Goal: Task Accomplishment & Management: Use online tool/utility

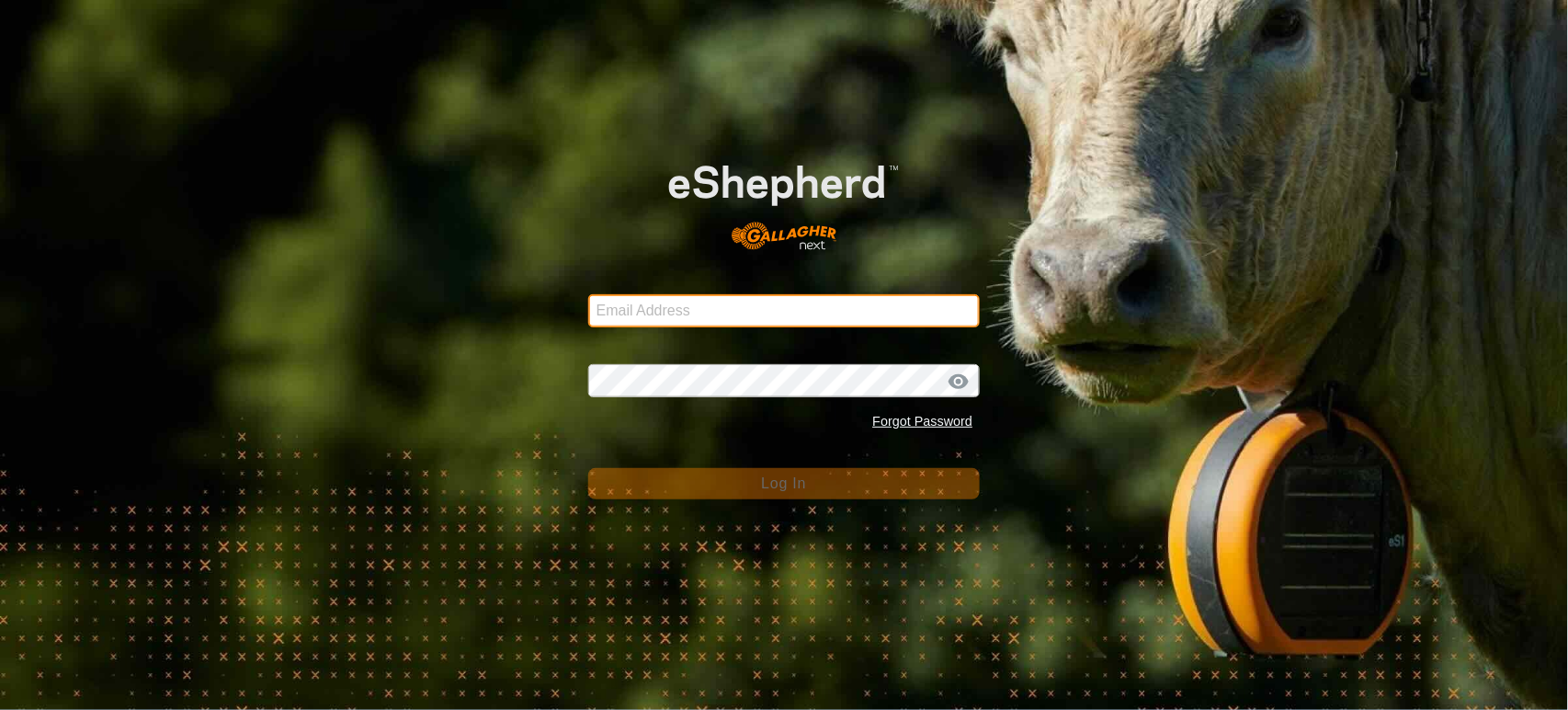
click at [646, 309] on input "Email Address" at bounding box center [784, 310] width 393 height 34
click at [894, 310] on input "Email Address" at bounding box center [784, 310] width 393 height 34
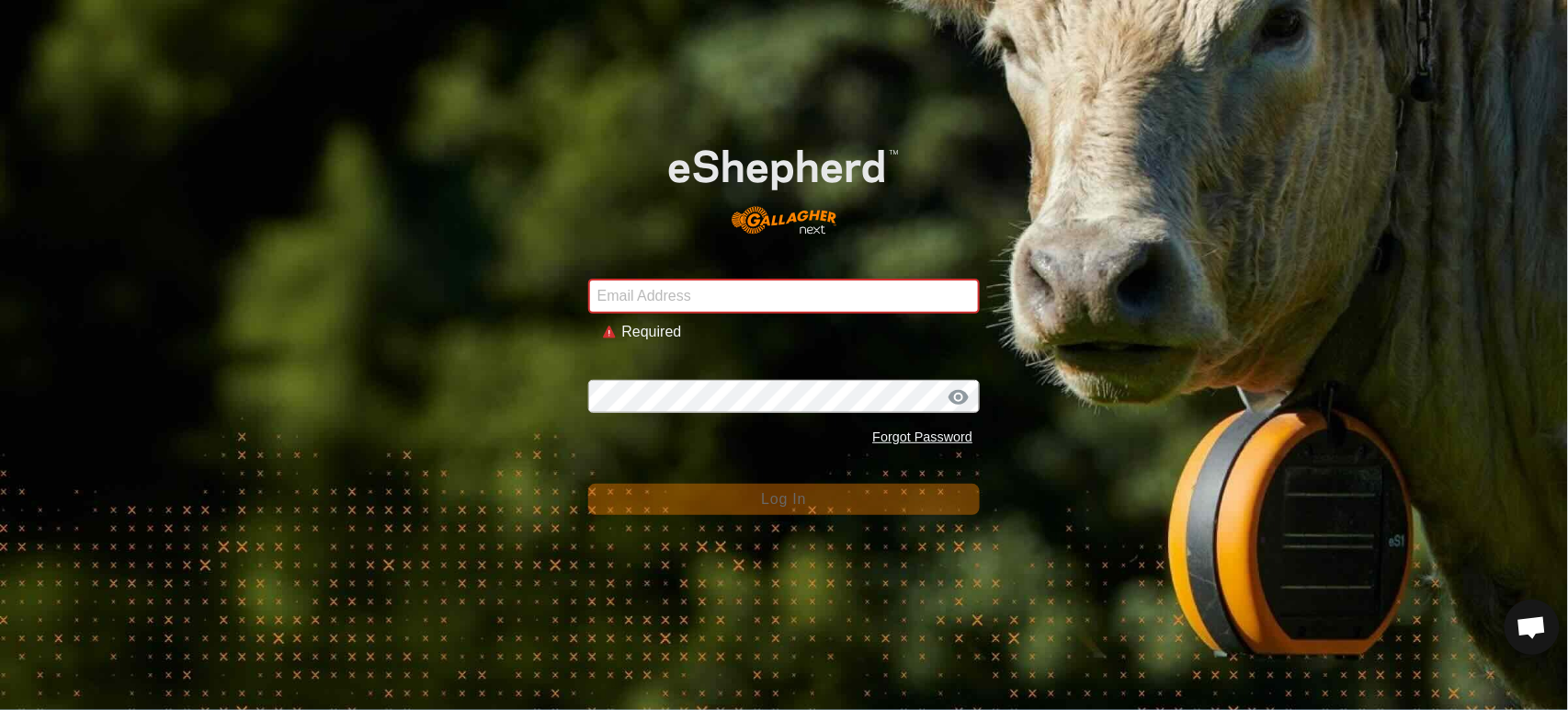
click at [176, 341] on div "Email Address Required Password Forgot Password Log In" at bounding box center [784, 355] width 1568 height 710
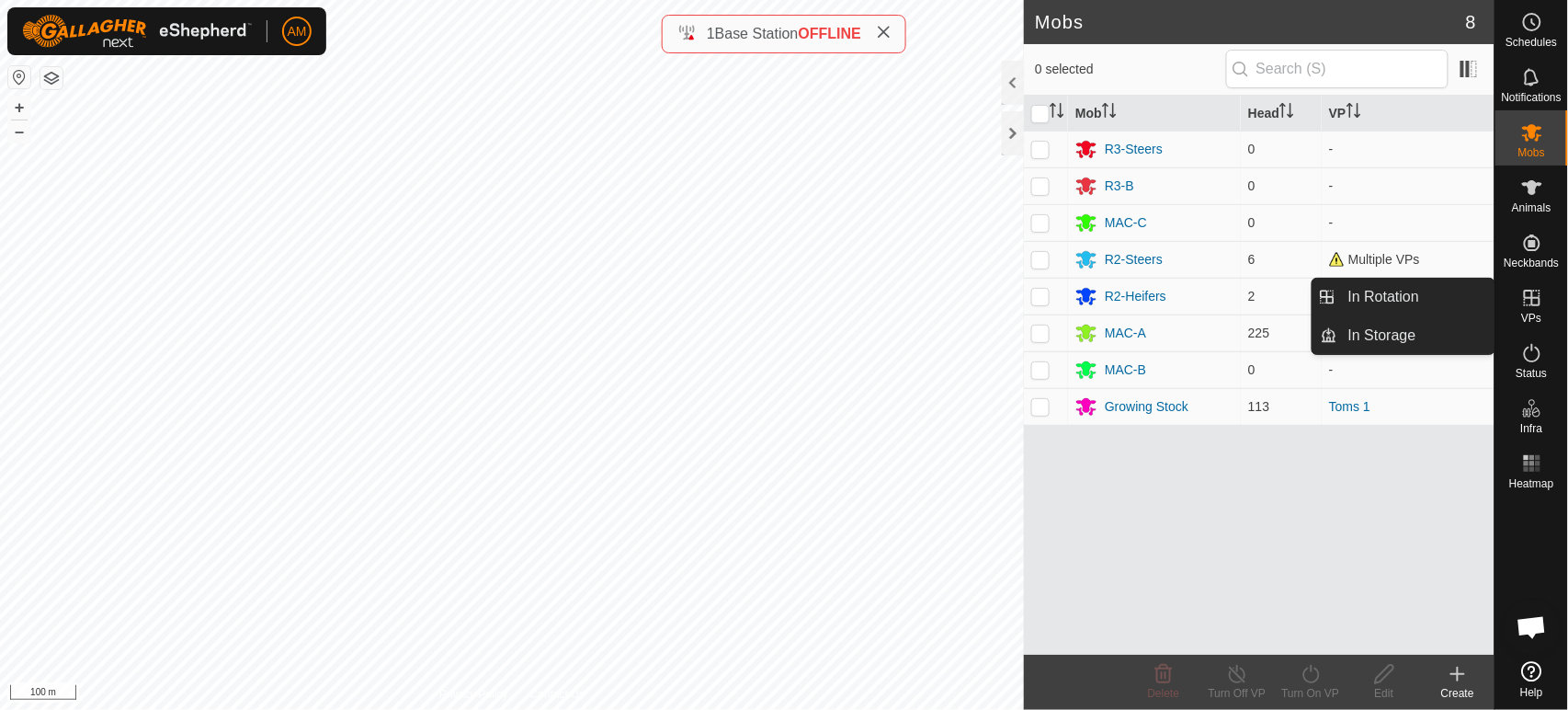
click at [1379, 287] on link "In Rotation" at bounding box center [1416, 297] width 157 height 36
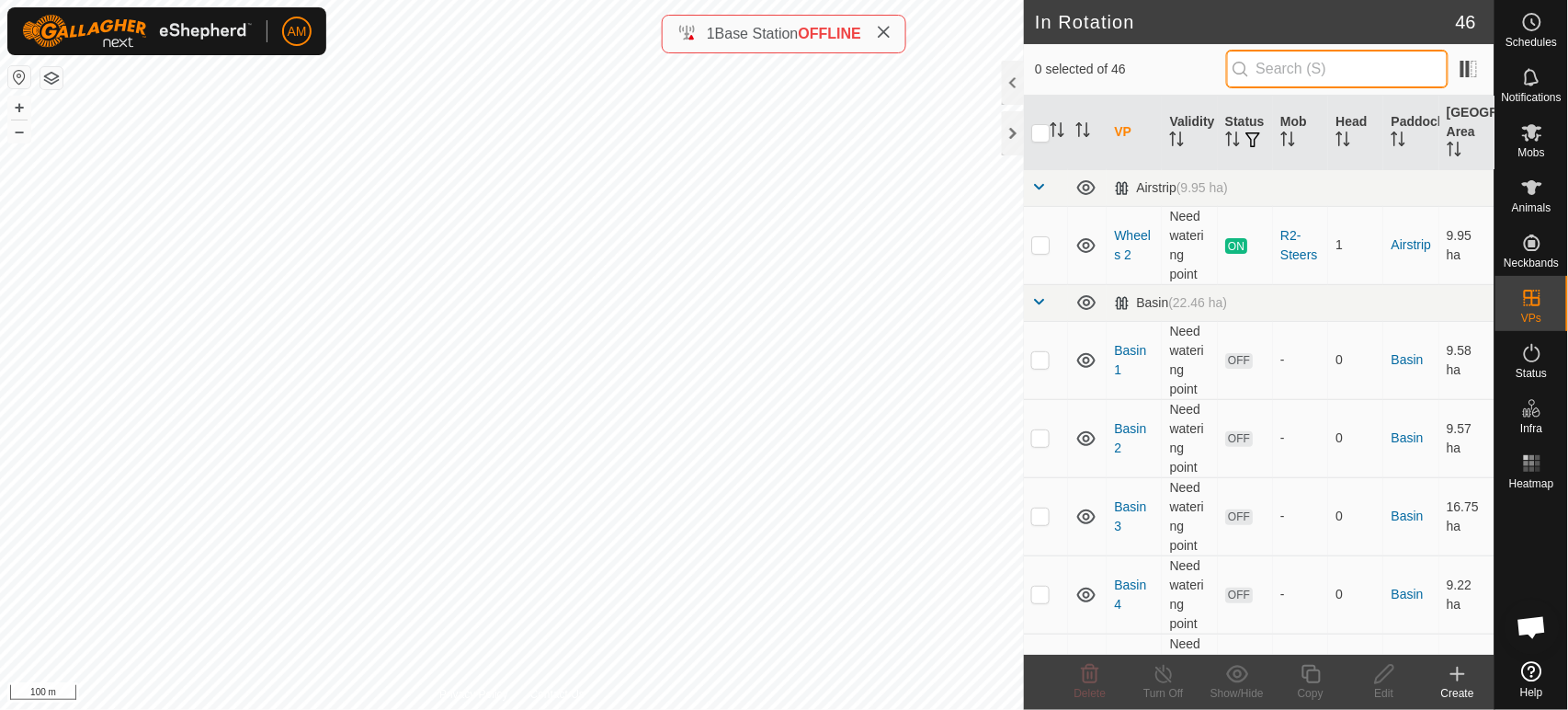
click at [1279, 66] on input "text" at bounding box center [1337, 69] width 222 height 38
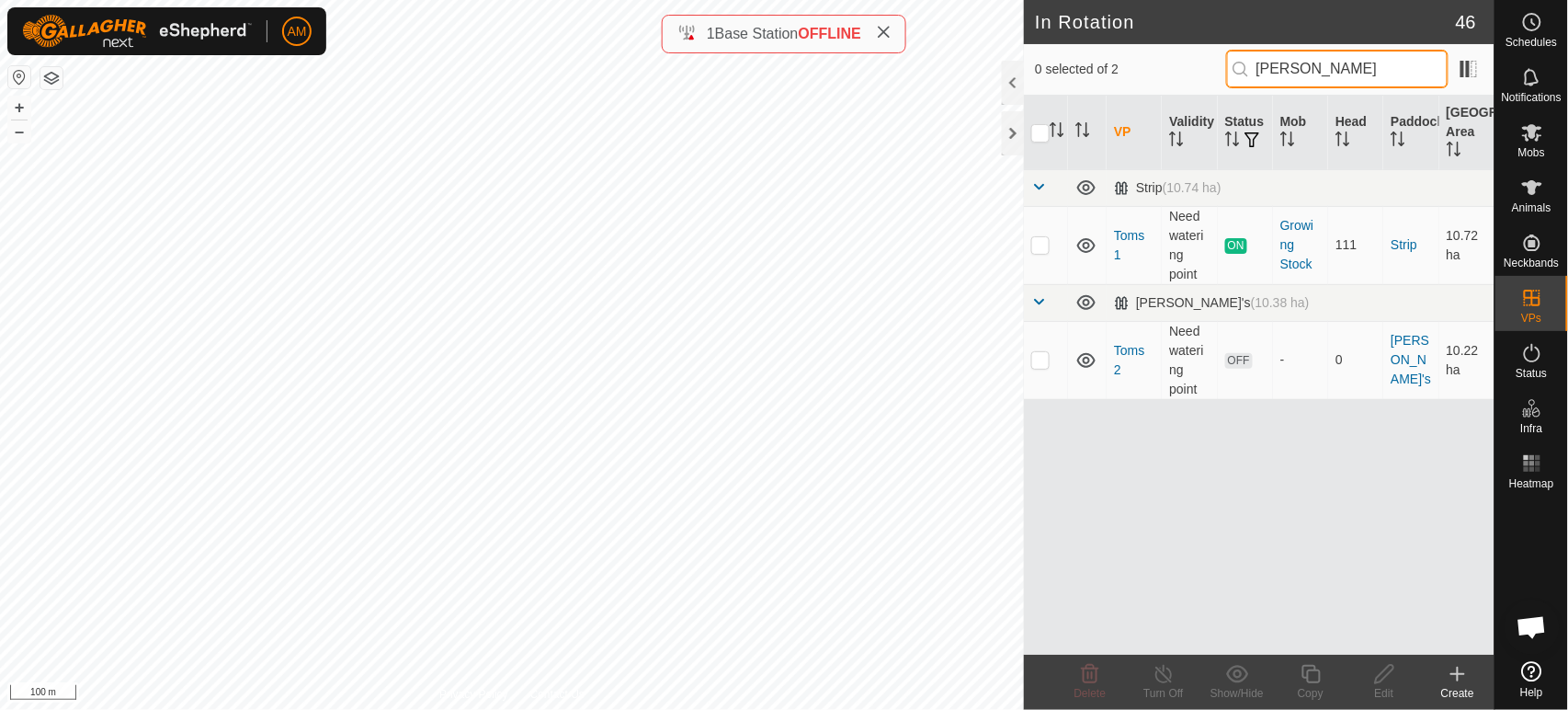
type input "[PERSON_NAME]"
click at [1039, 367] on td at bounding box center [1046, 360] width 44 height 79
checkbox input "true"
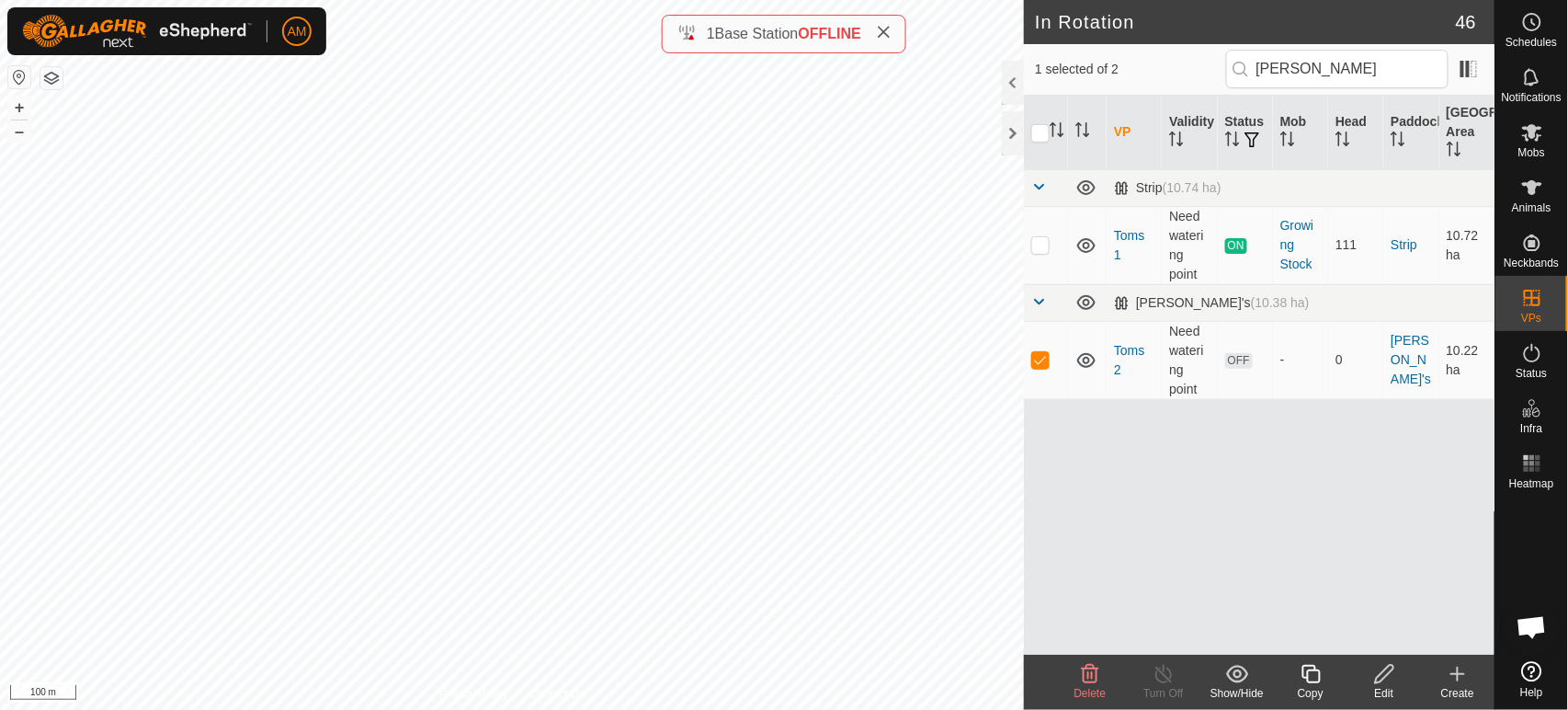
click at [1307, 683] on icon at bounding box center [1311, 674] width 23 height 22
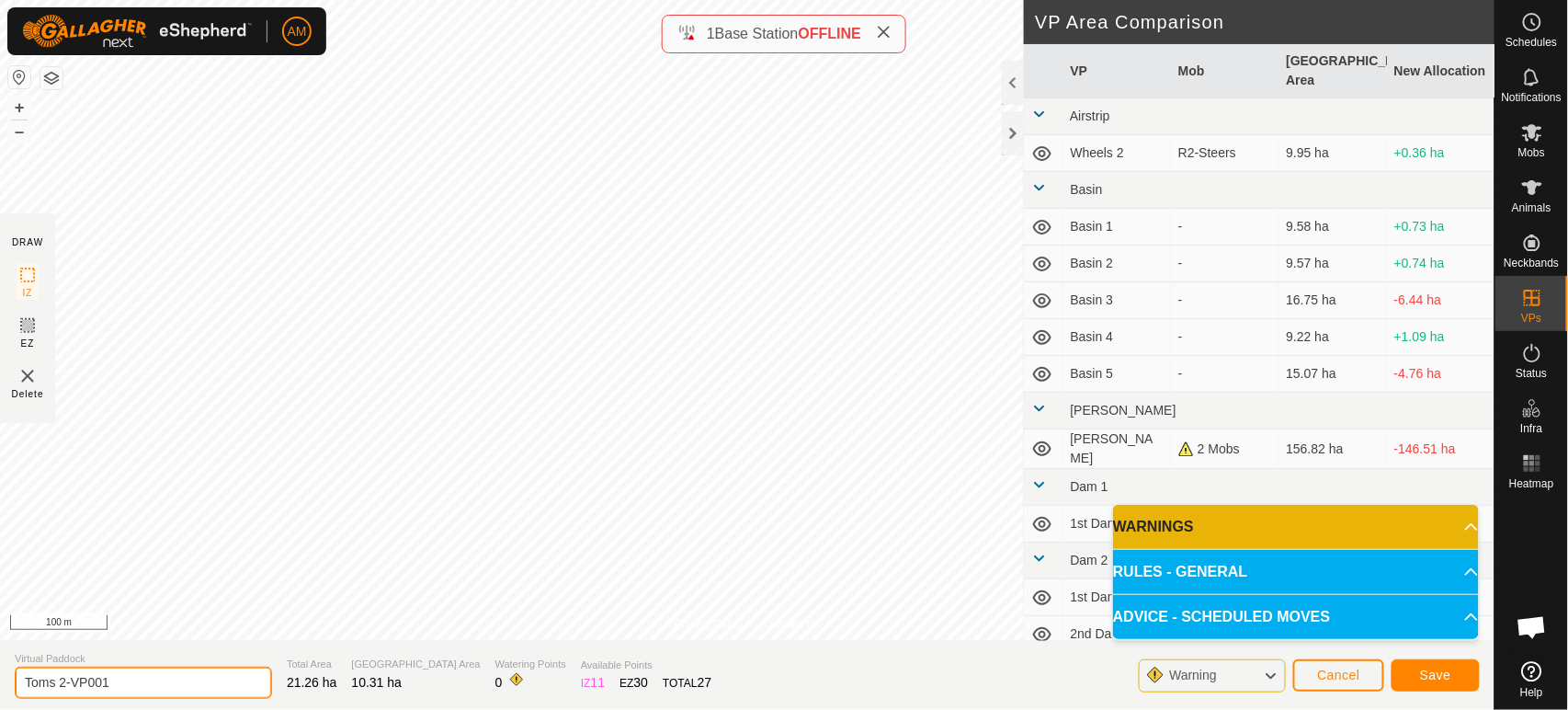
drag, startPoint x: 147, startPoint y: 685, endPoint x: 0, endPoint y: 680, distance: 147.1
click at [0, 680] on section "Virtual Paddock Toms 2-VP001 Total Area 21.26 ha Grazing Area 10.31 ha Watering…" at bounding box center [747, 675] width 1494 height 70
type input "Fort 1"
click at [1458, 669] on button "Save" at bounding box center [1435, 676] width 88 height 33
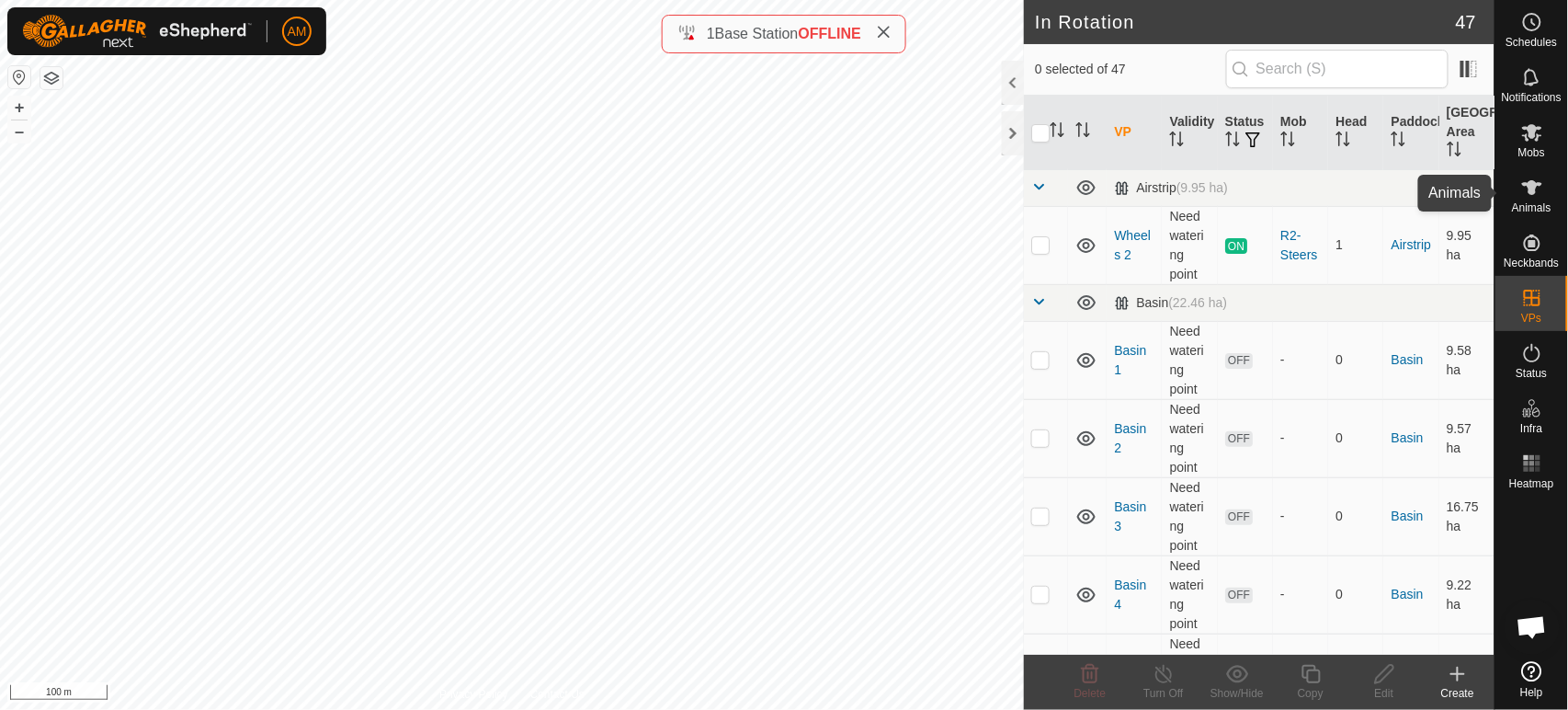
click at [1532, 186] on icon at bounding box center [1532, 187] width 20 height 14
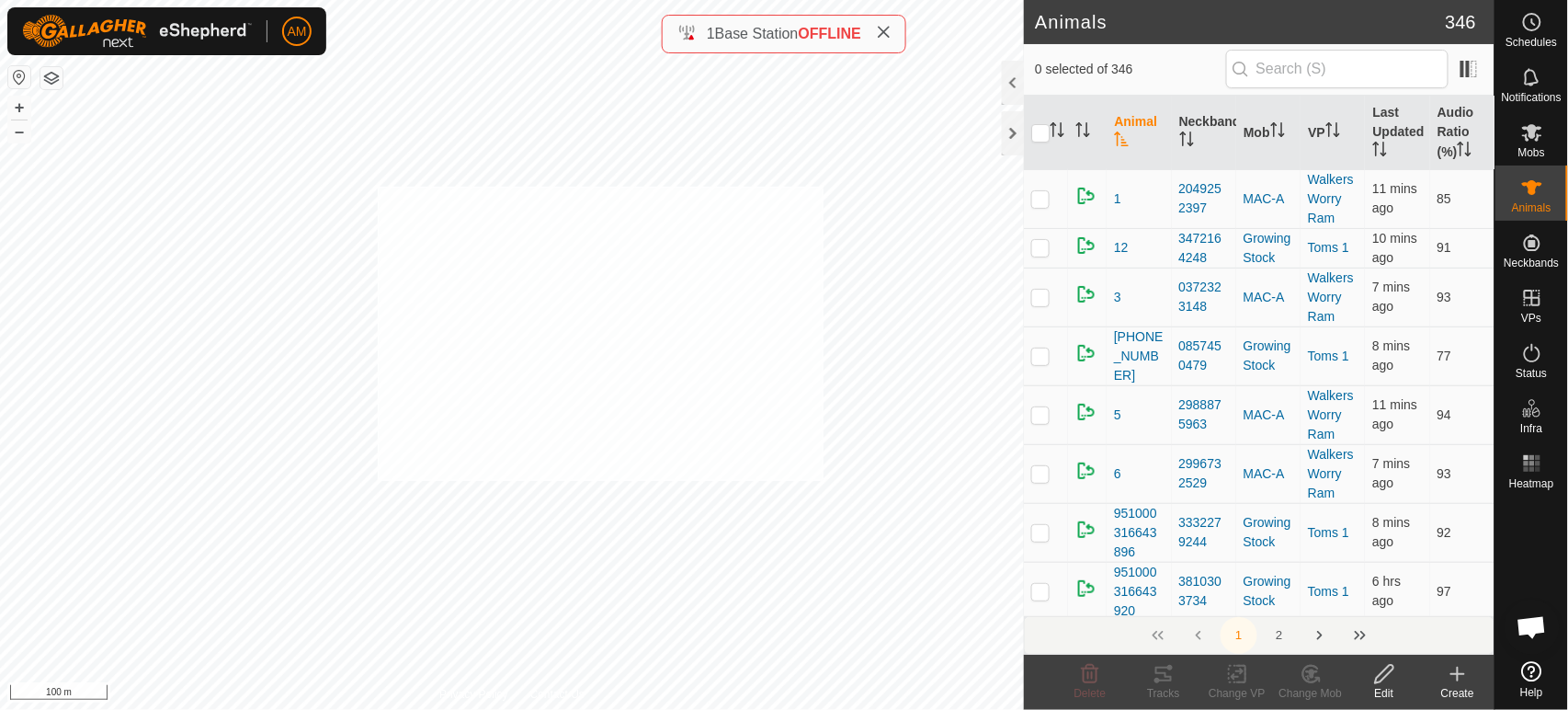
checkbox input "true"
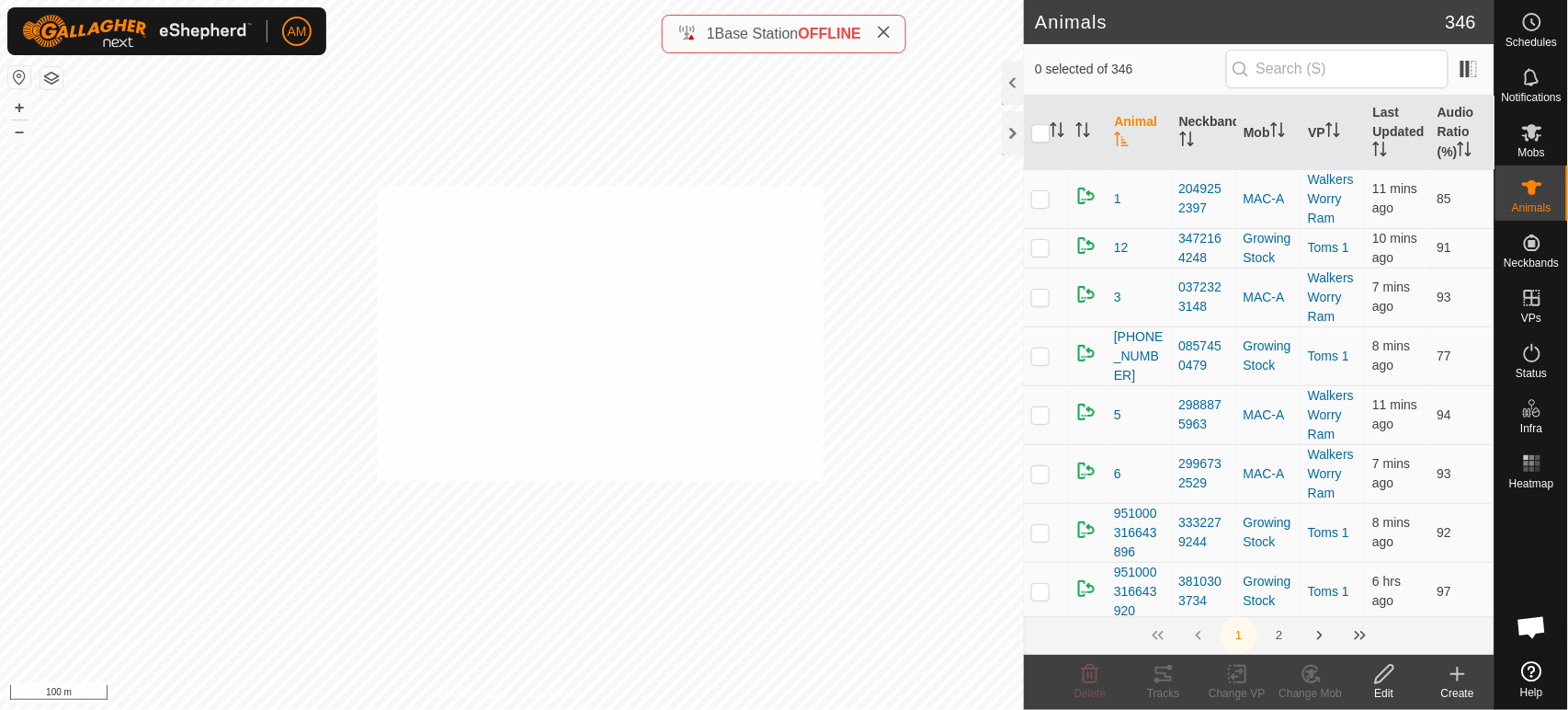
checkbox input "true"
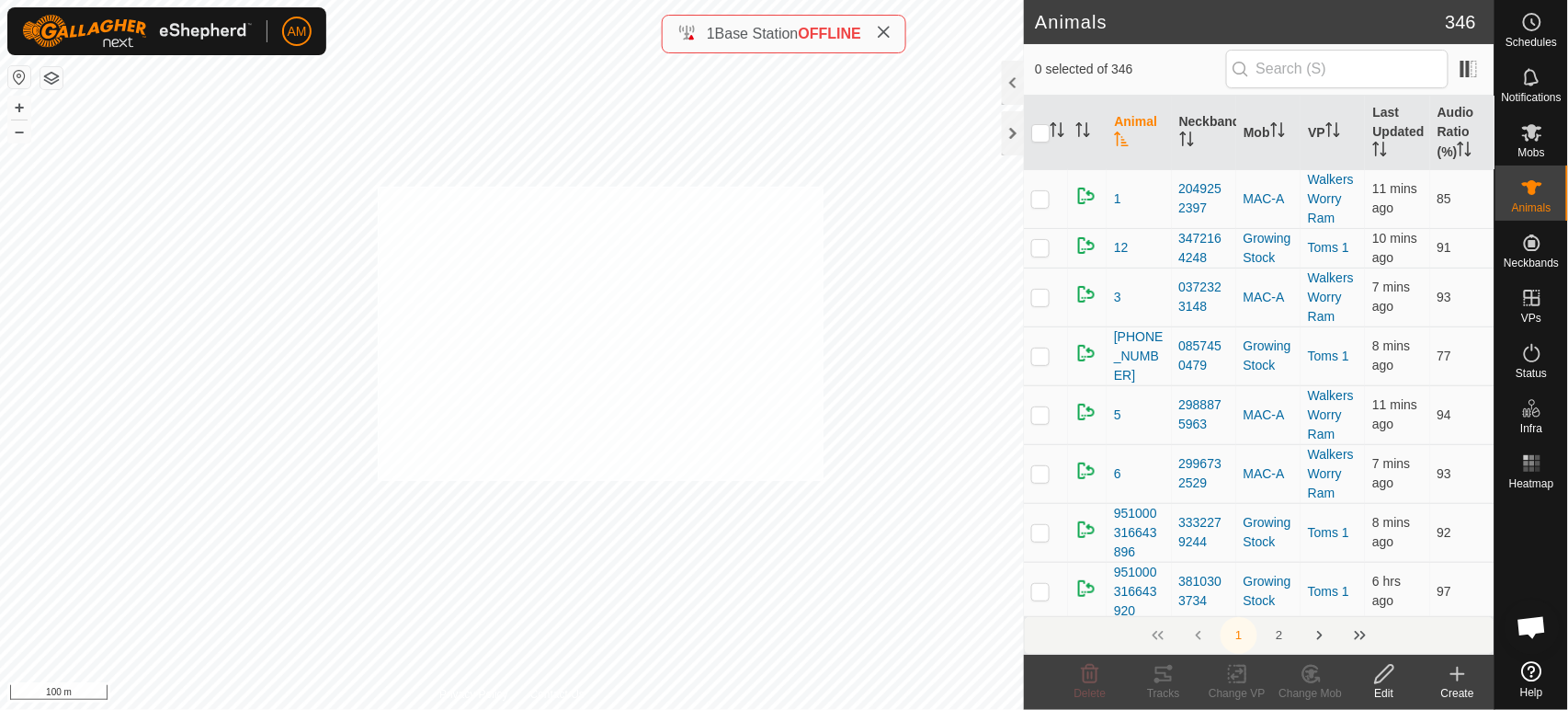
checkbox input "true"
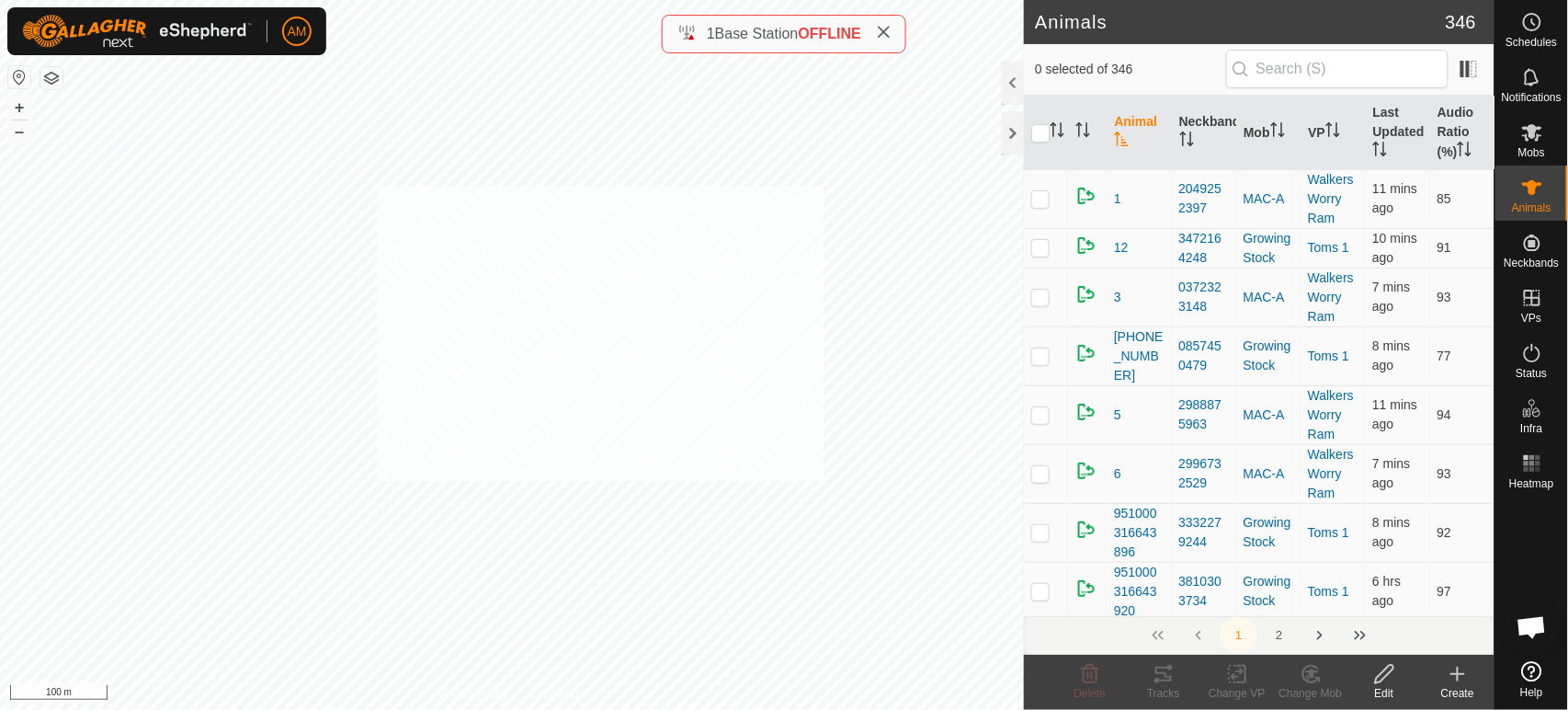
checkbox input "true"
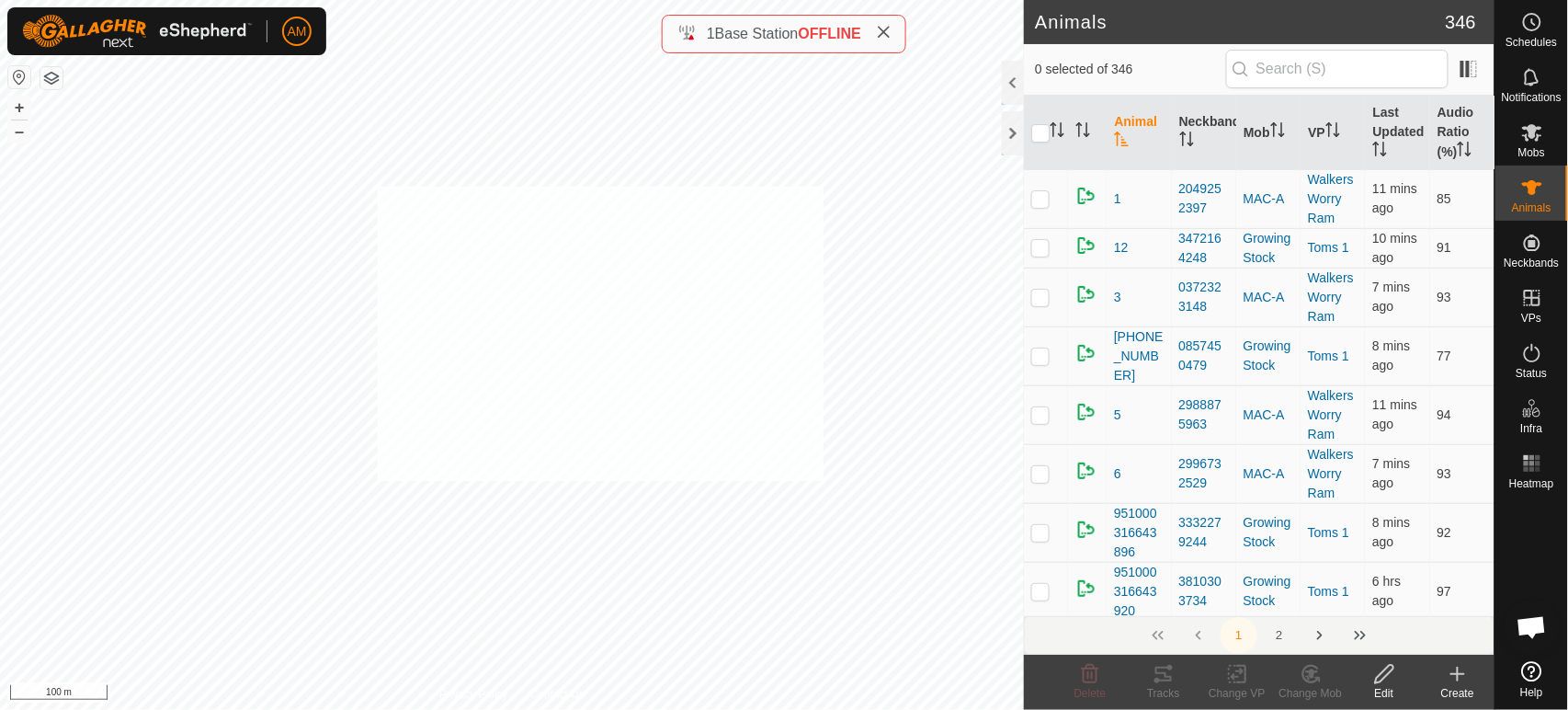
checkbox input "true"
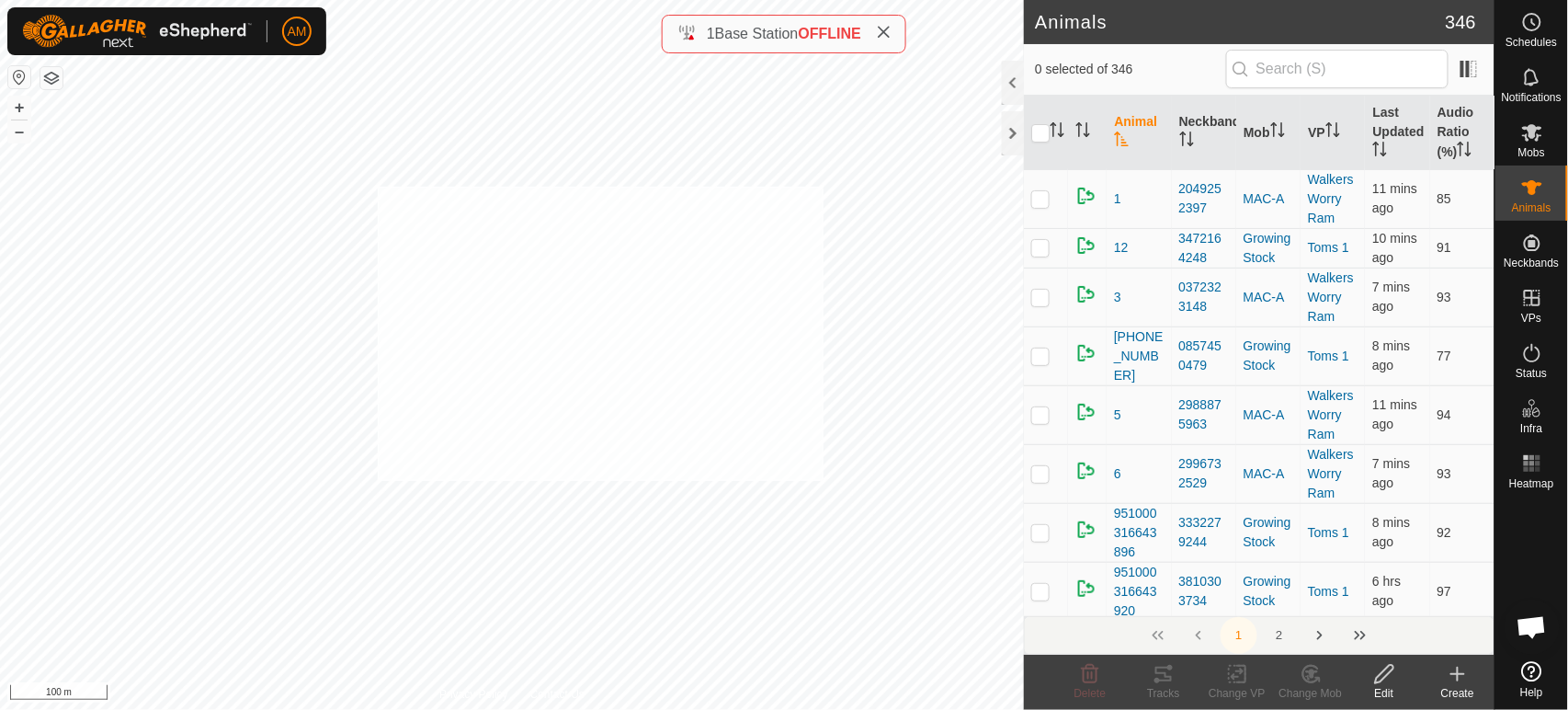
checkbox input "true"
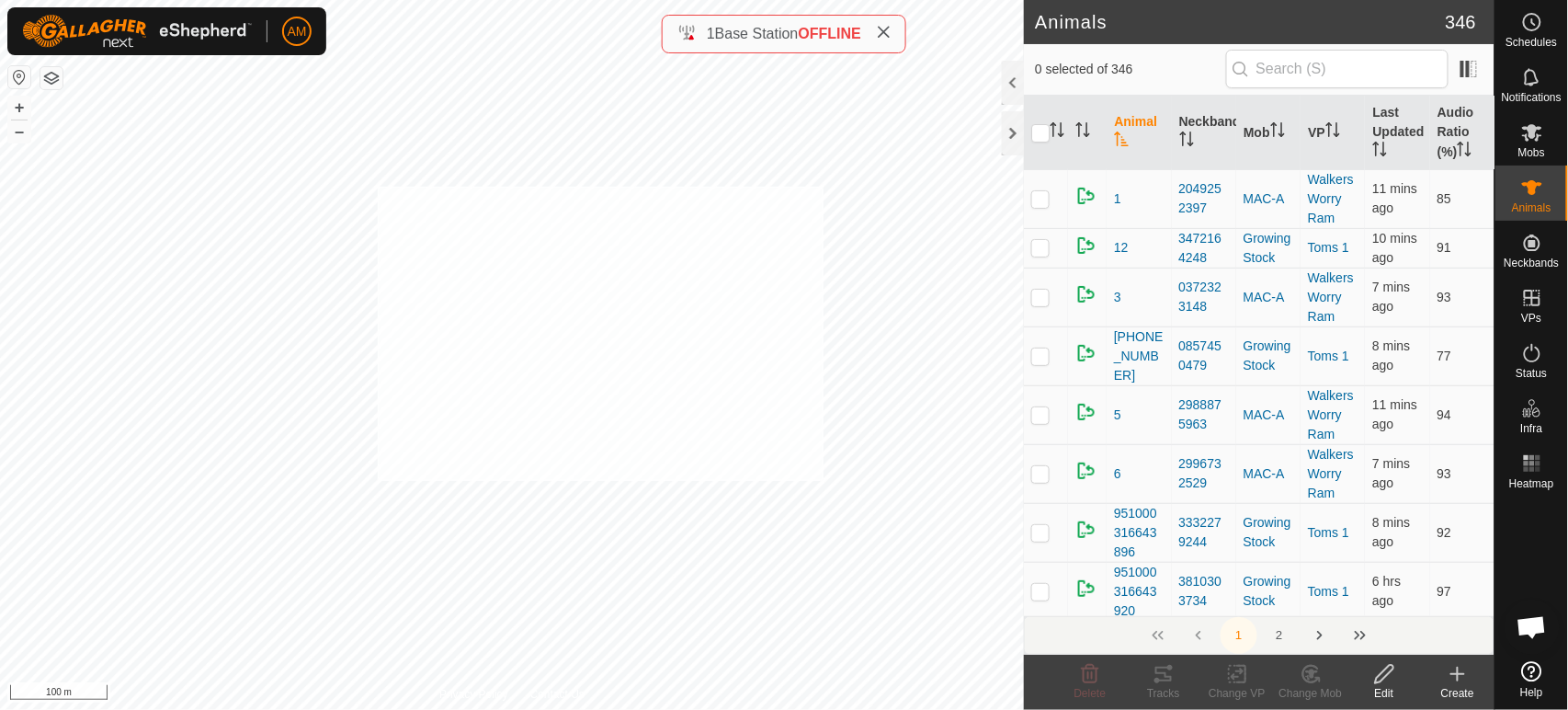
checkbox input "true"
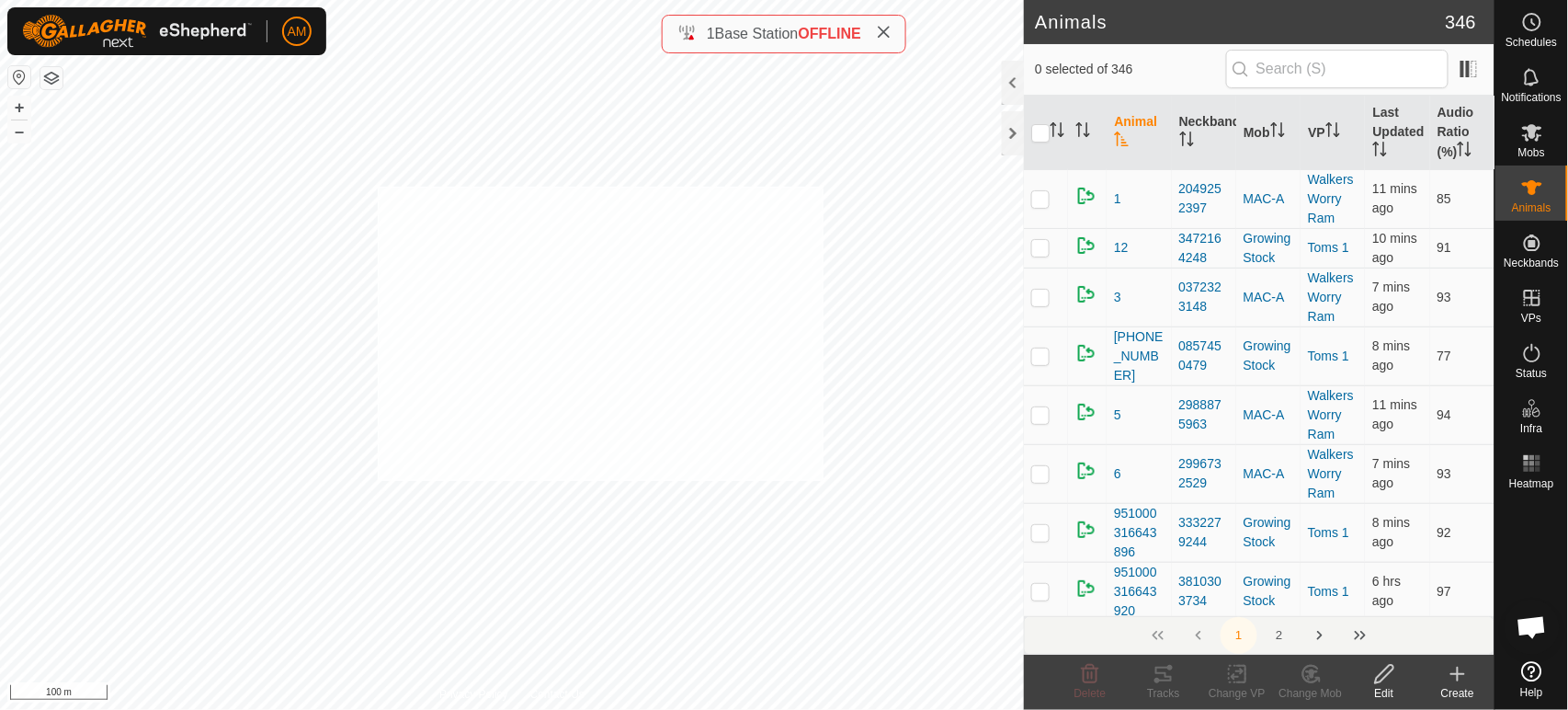
checkbox input "true"
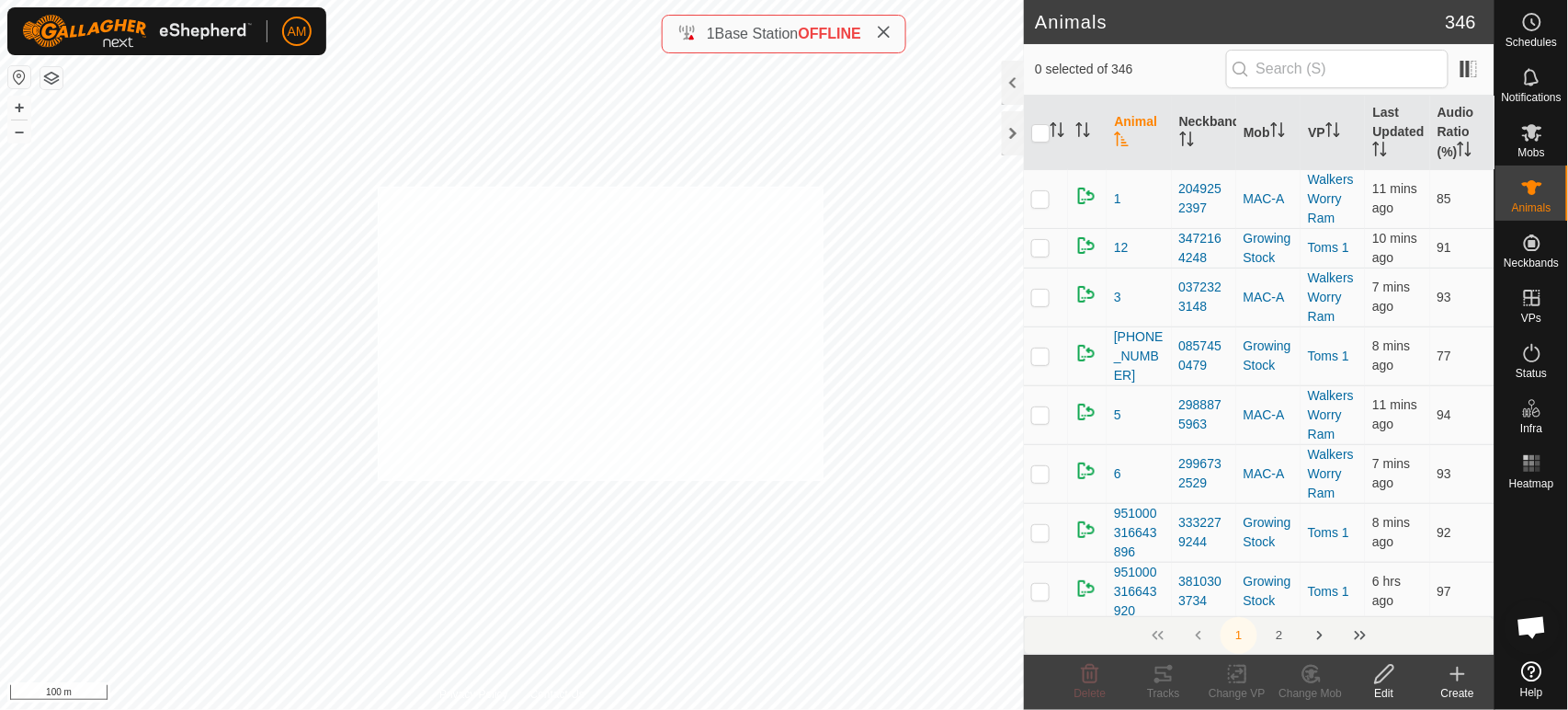
checkbox input "true"
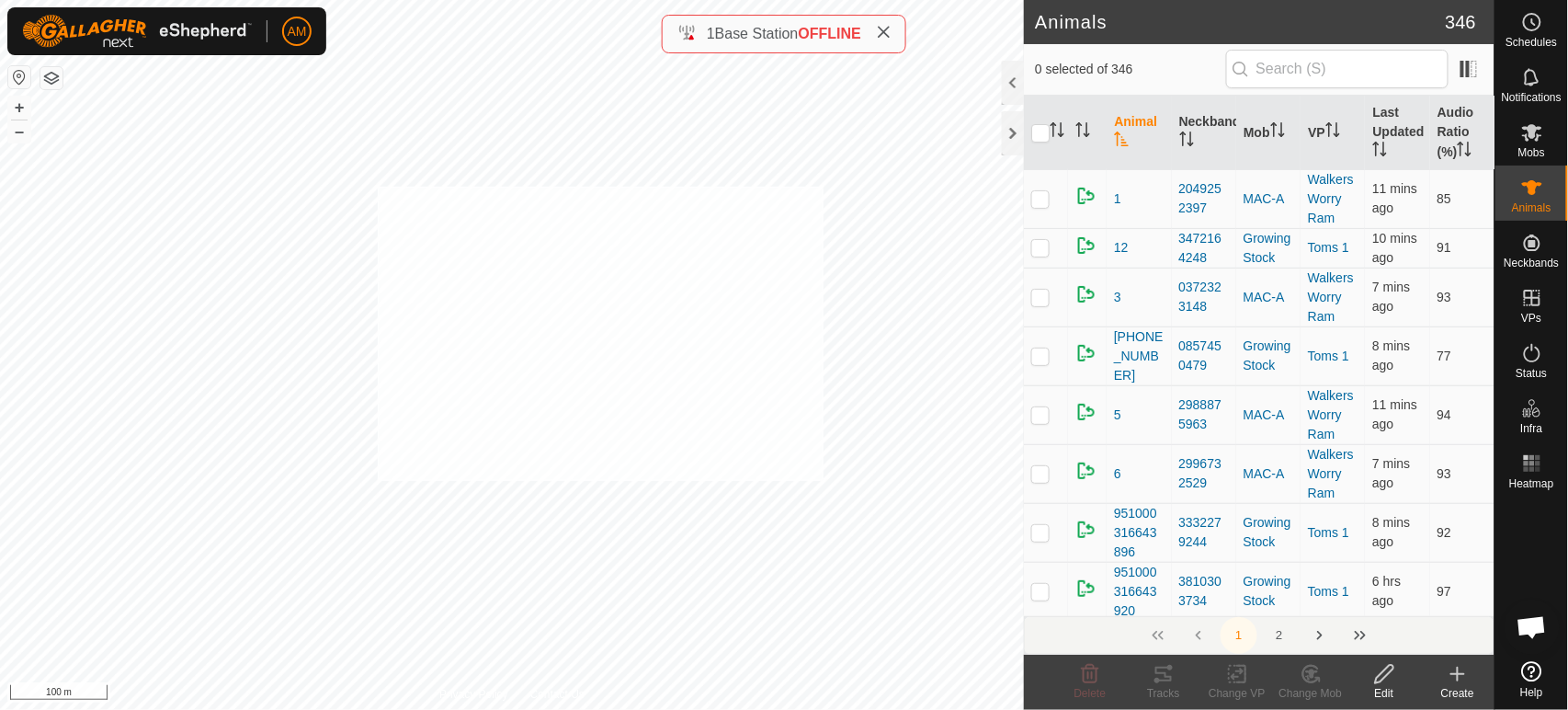
checkbox input "true"
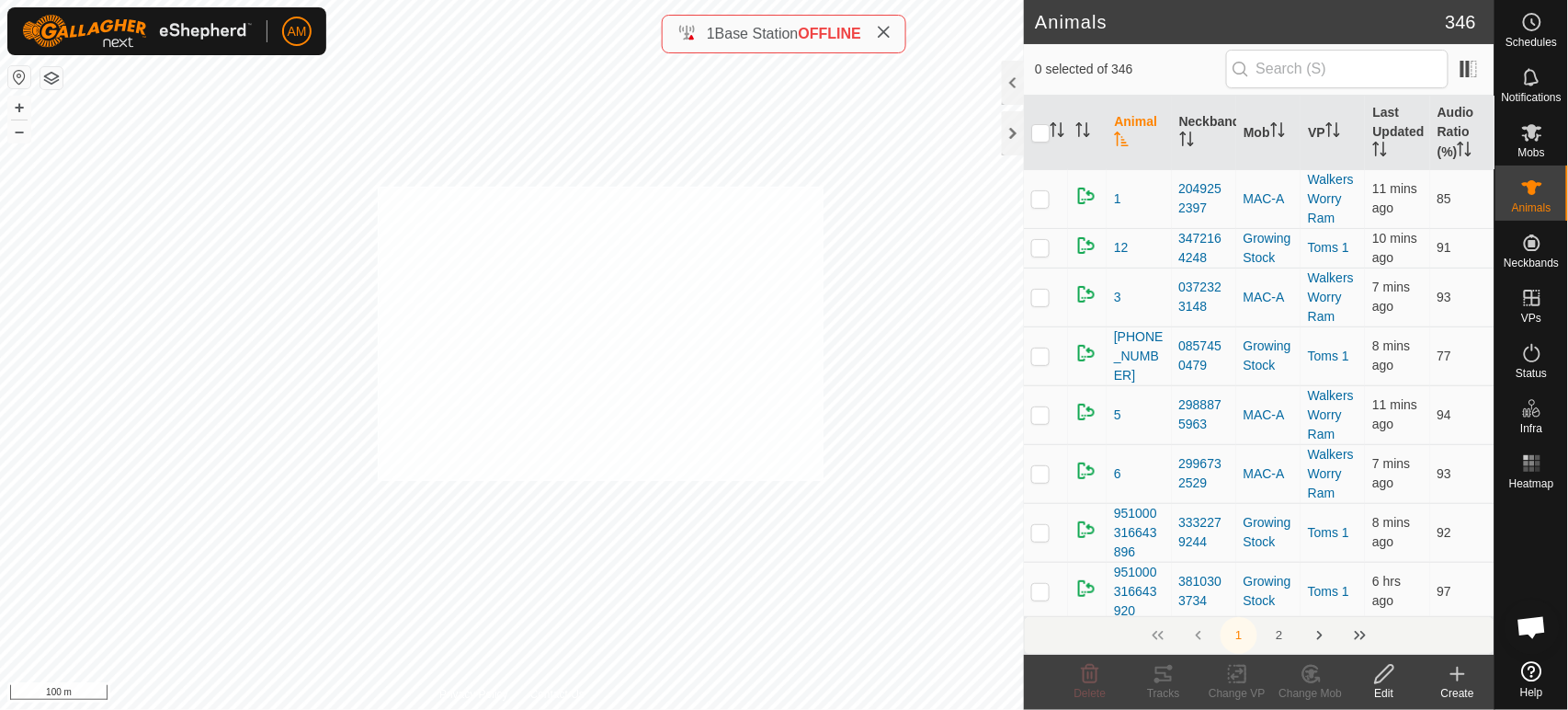
checkbox input "true"
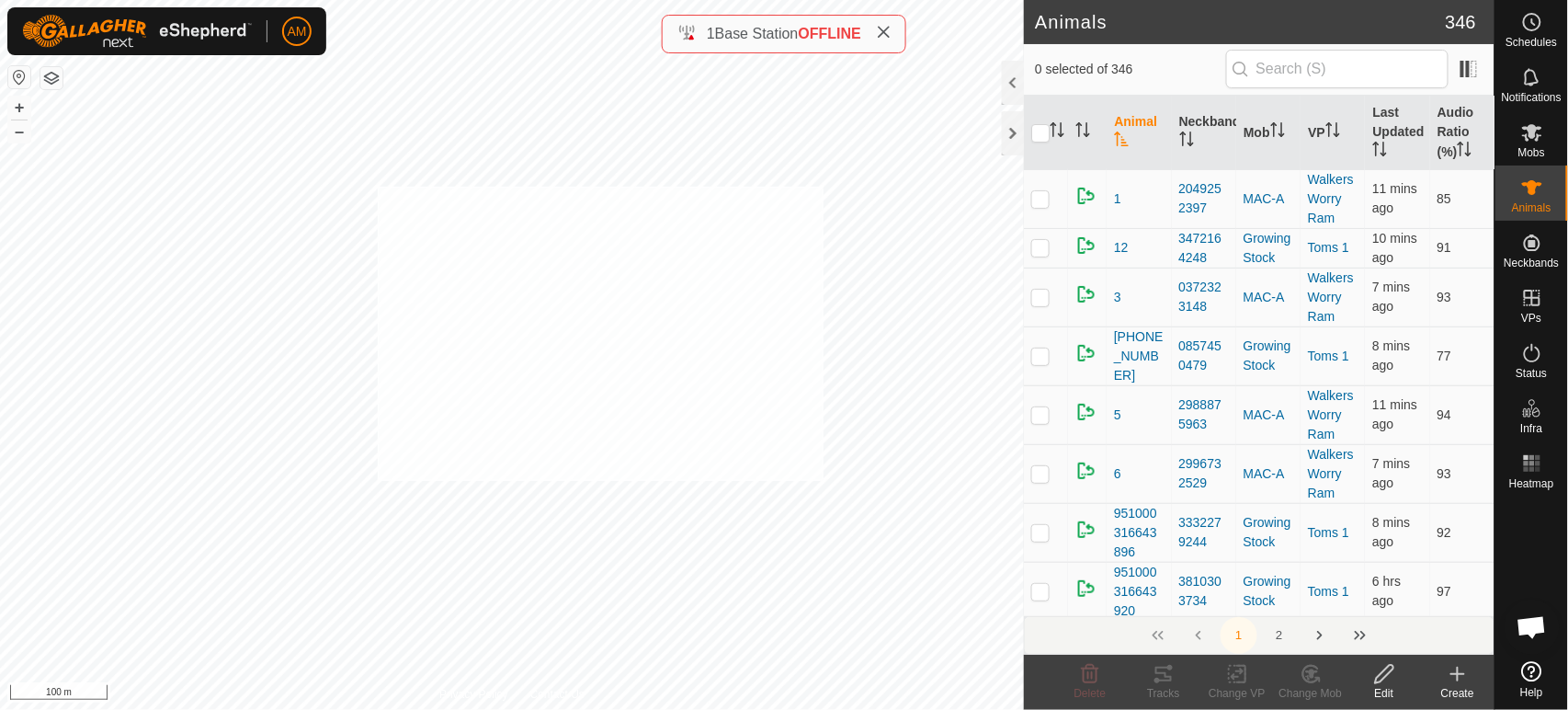
checkbox input "true"
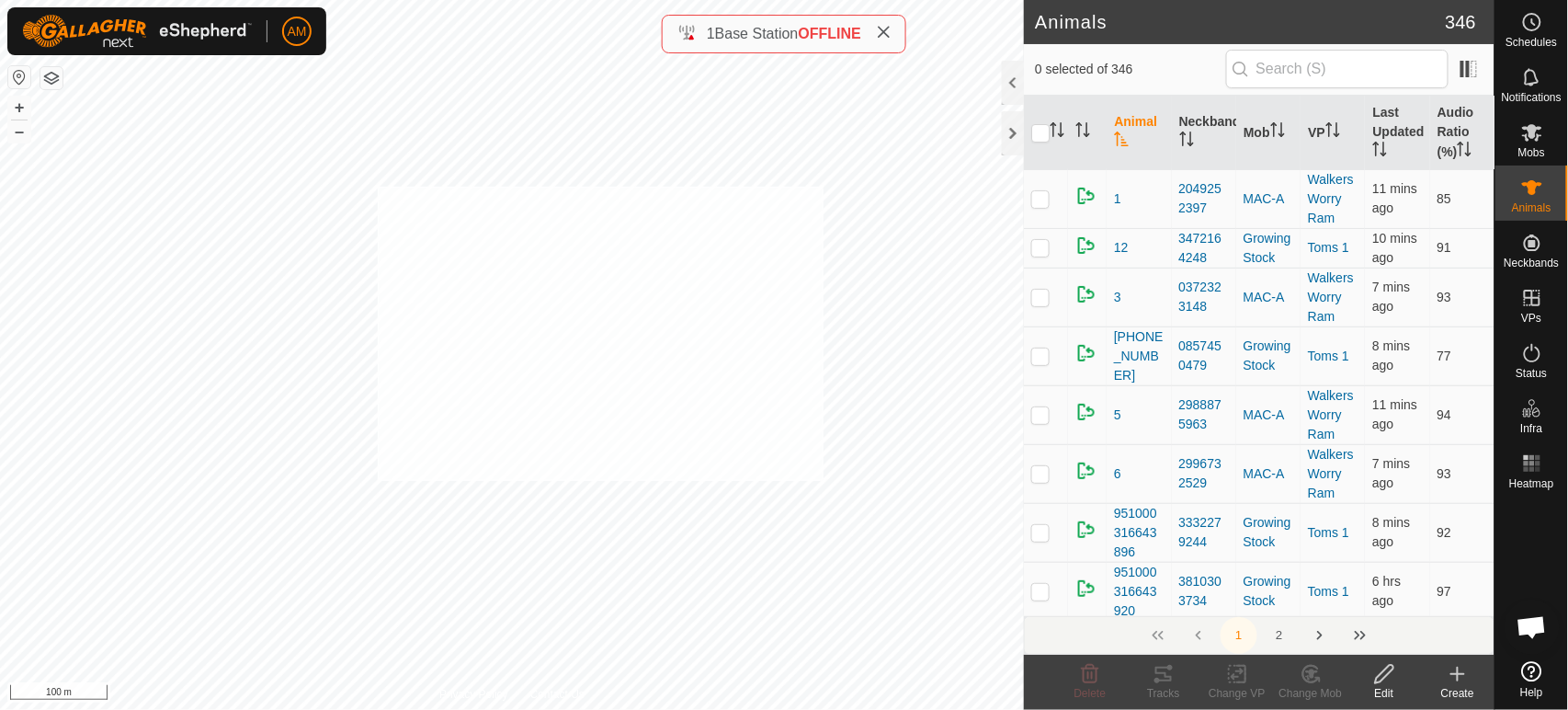
checkbox input "true"
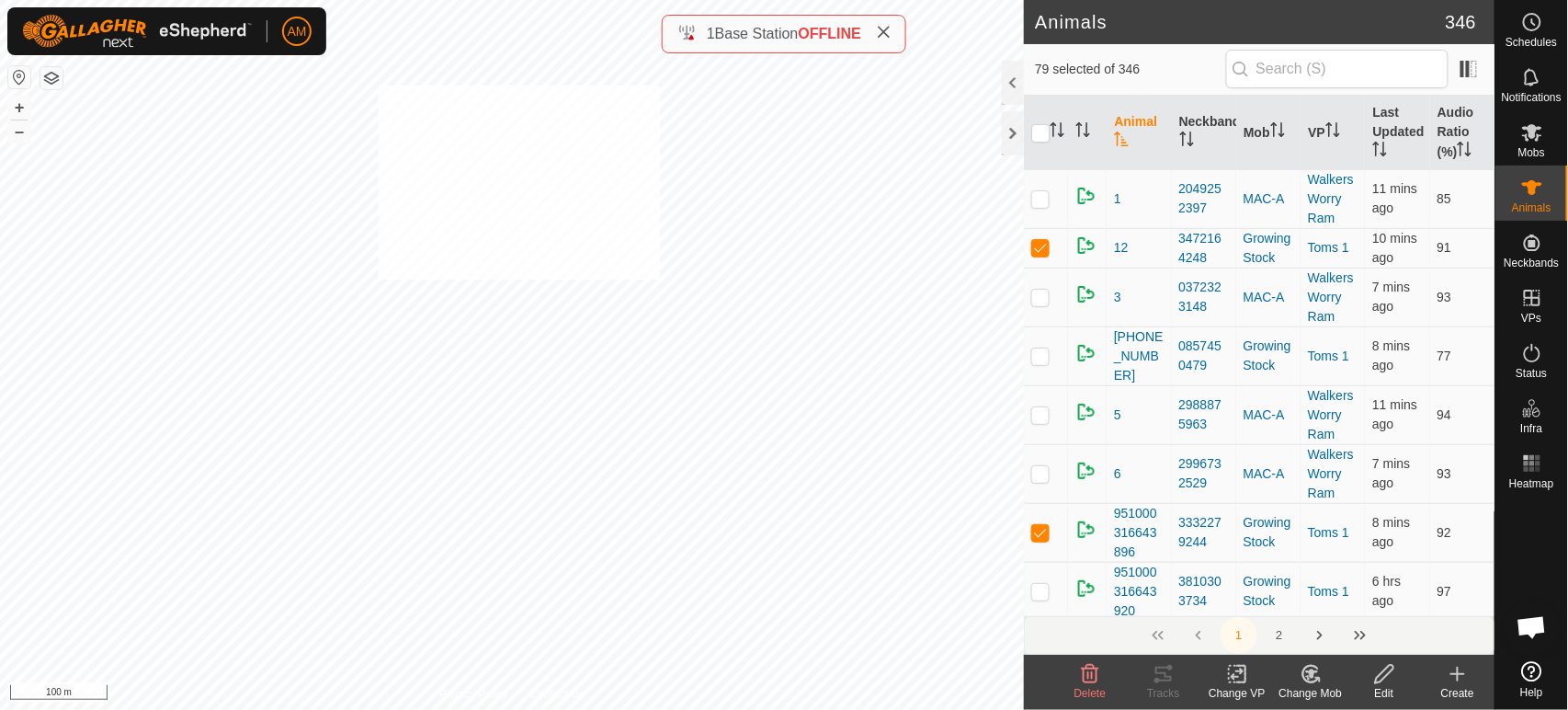
checkbox input "true"
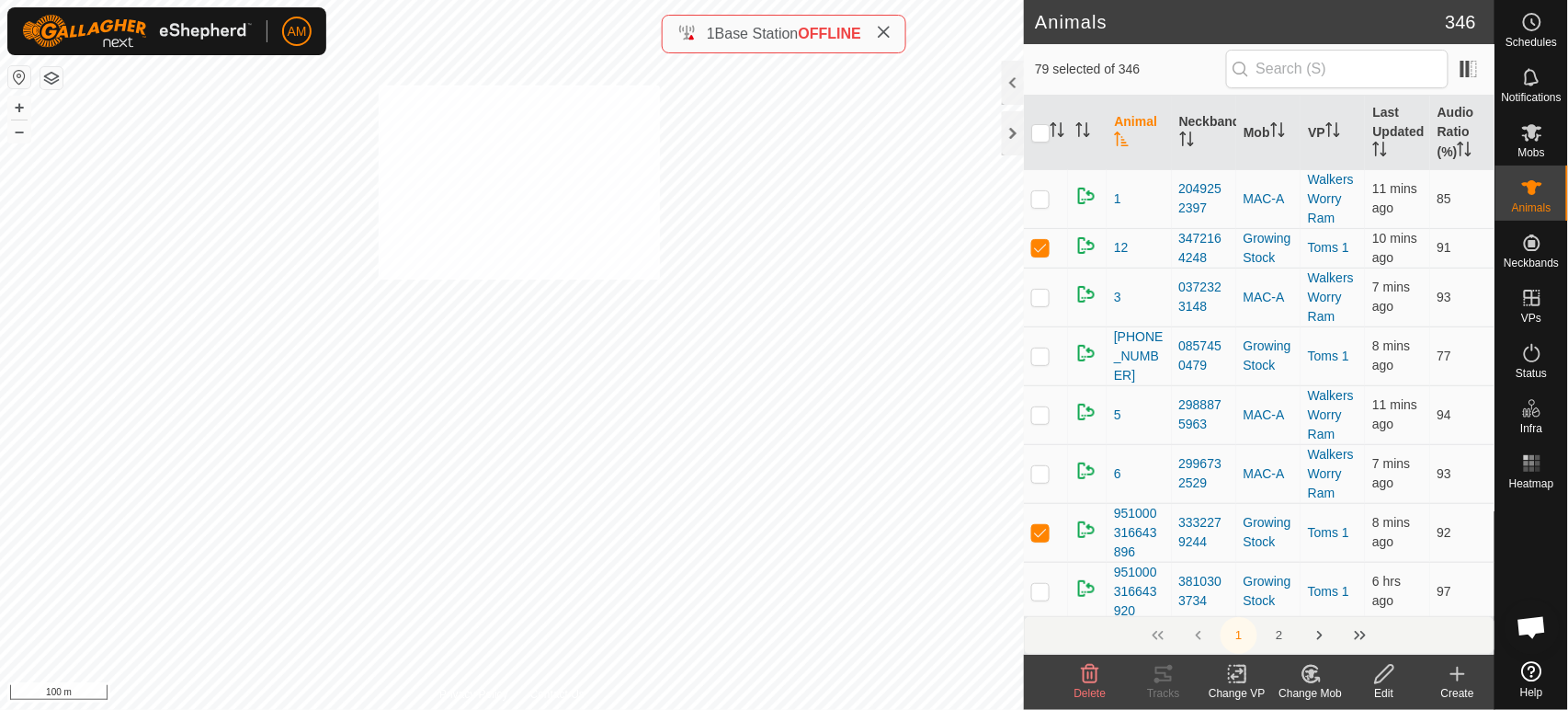
checkbox input "true"
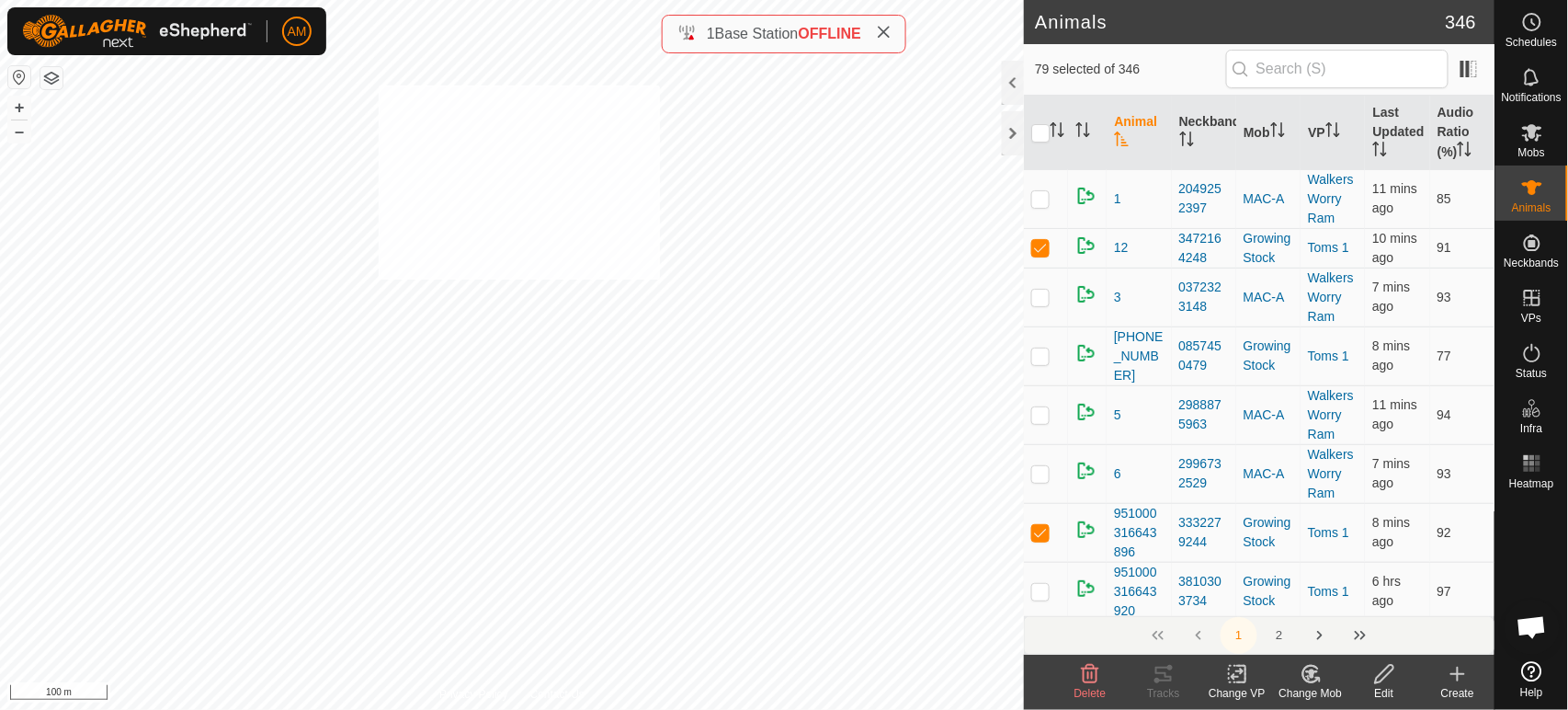
checkbox input "true"
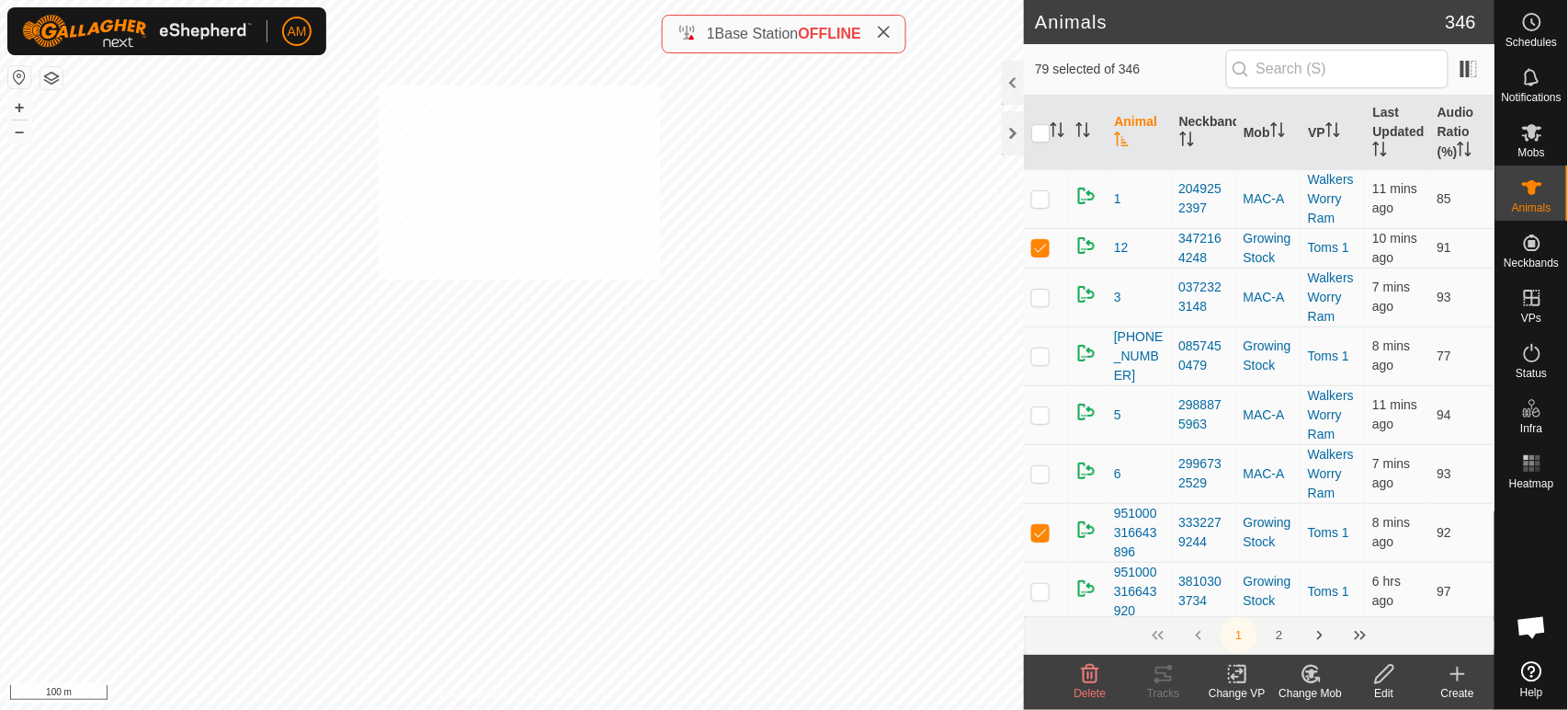
checkbox input "true"
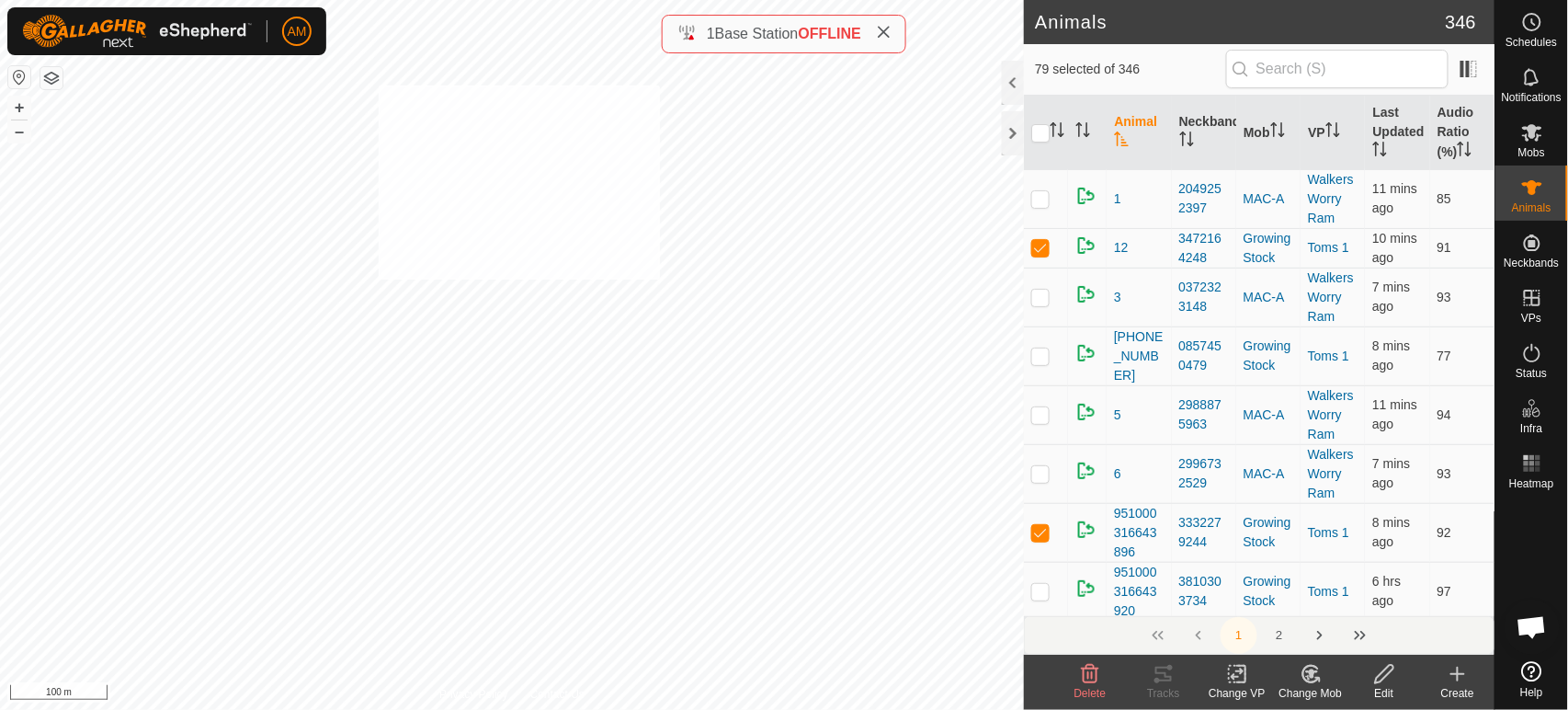
checkbox input "true"
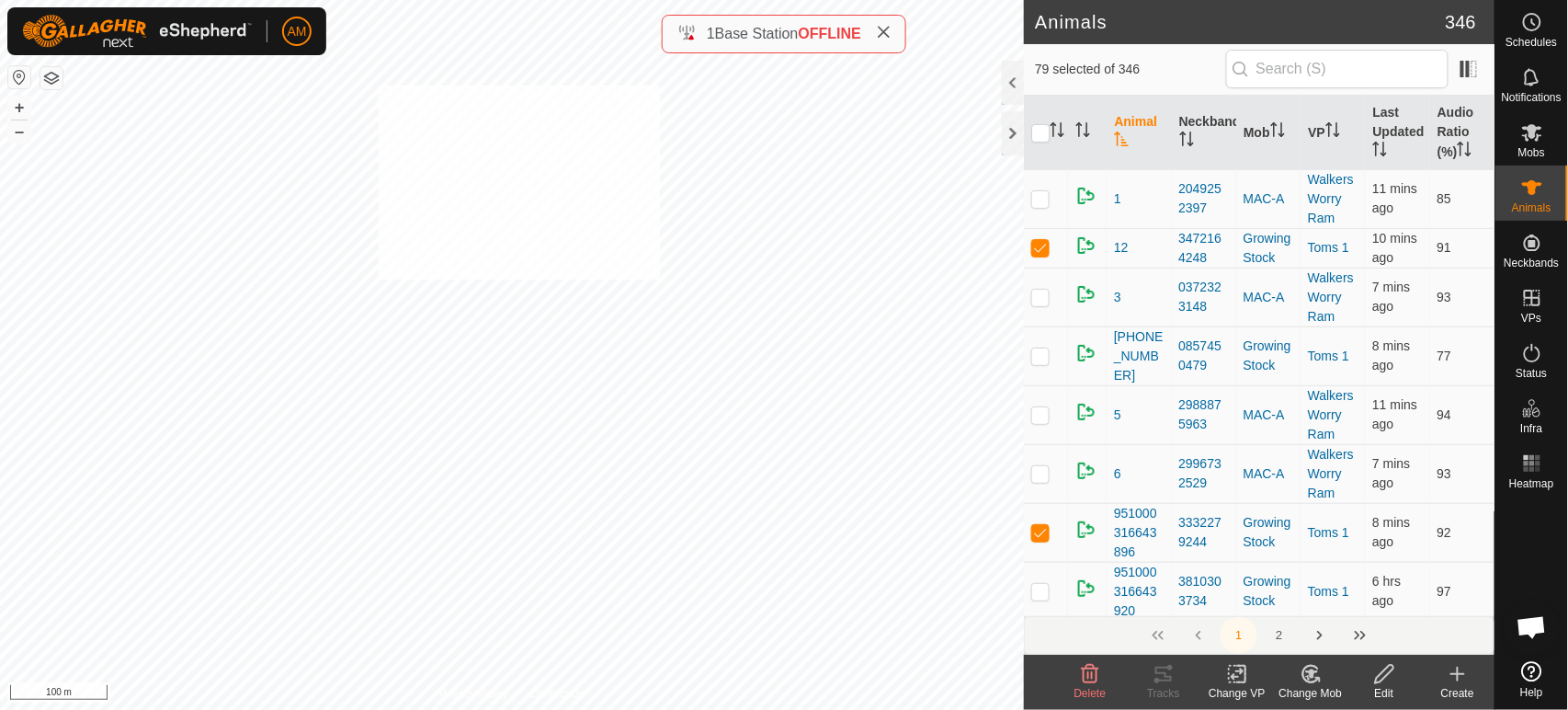
checkbox input "true"
click at [1242, 687] on div "Change VP" at bounding box center [1237, 693] width 74 height 16
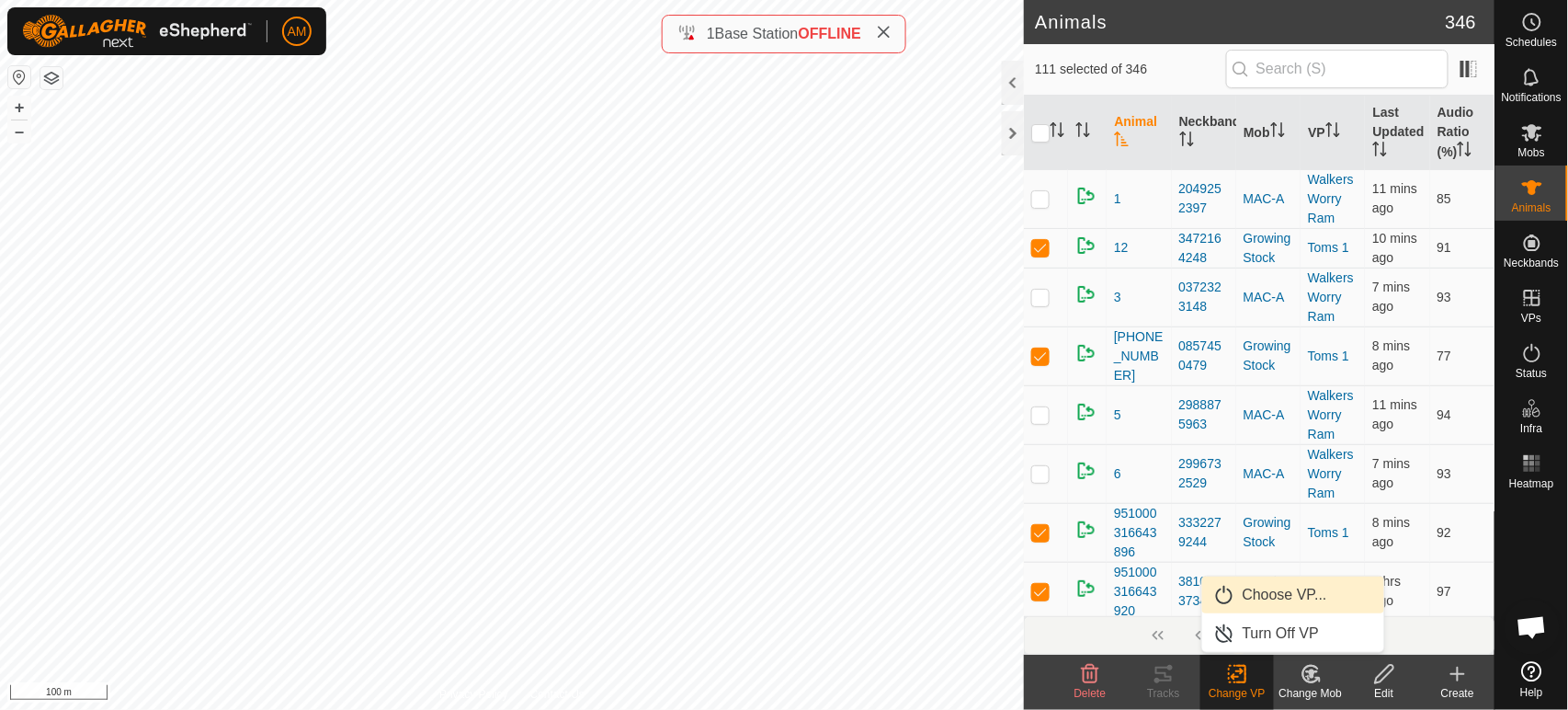
click at [1248, 608] on link "Choose VP..." at bounding box center [1293, 595] width 182 height 36
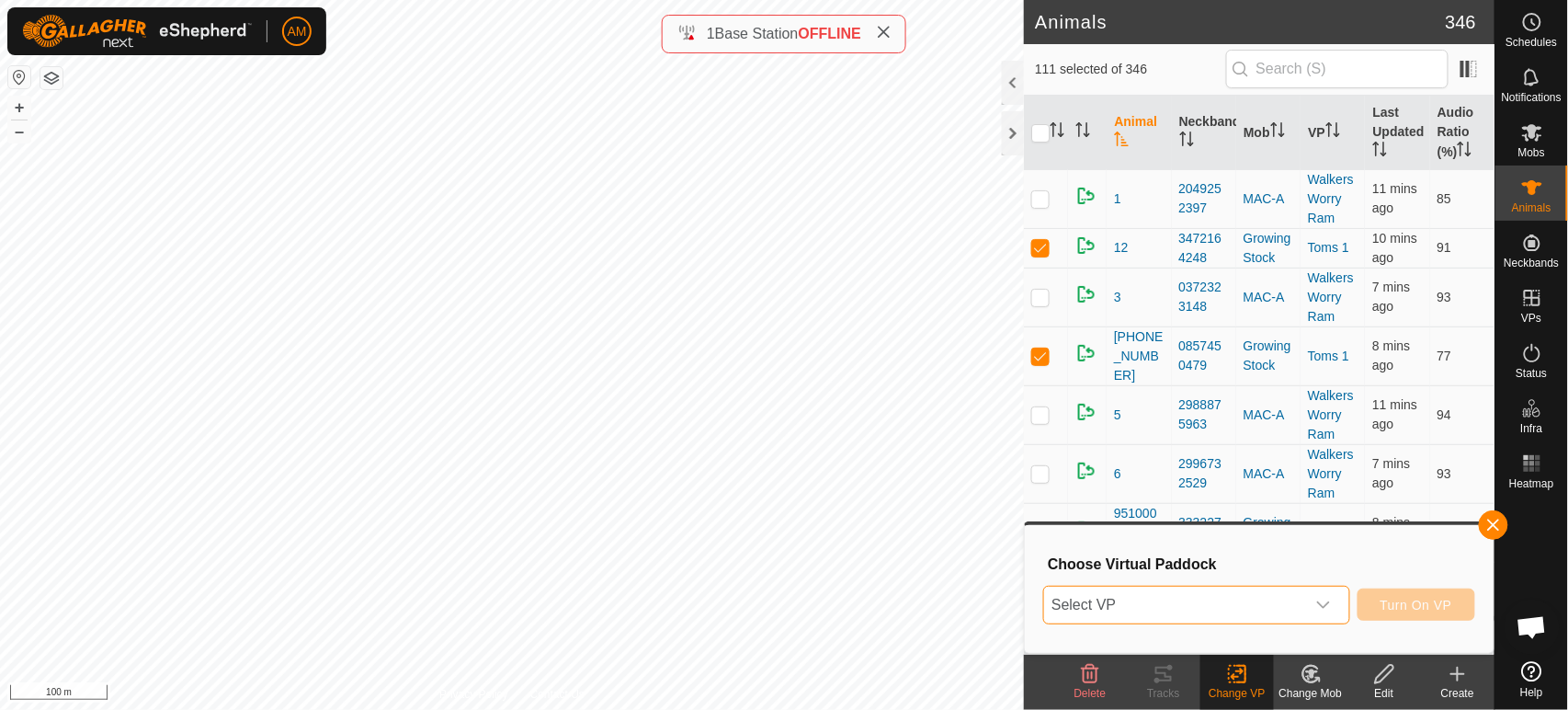
click at [1218, 586] on span "Select VP" at bounding box center [1173, 605] width 260 height 36
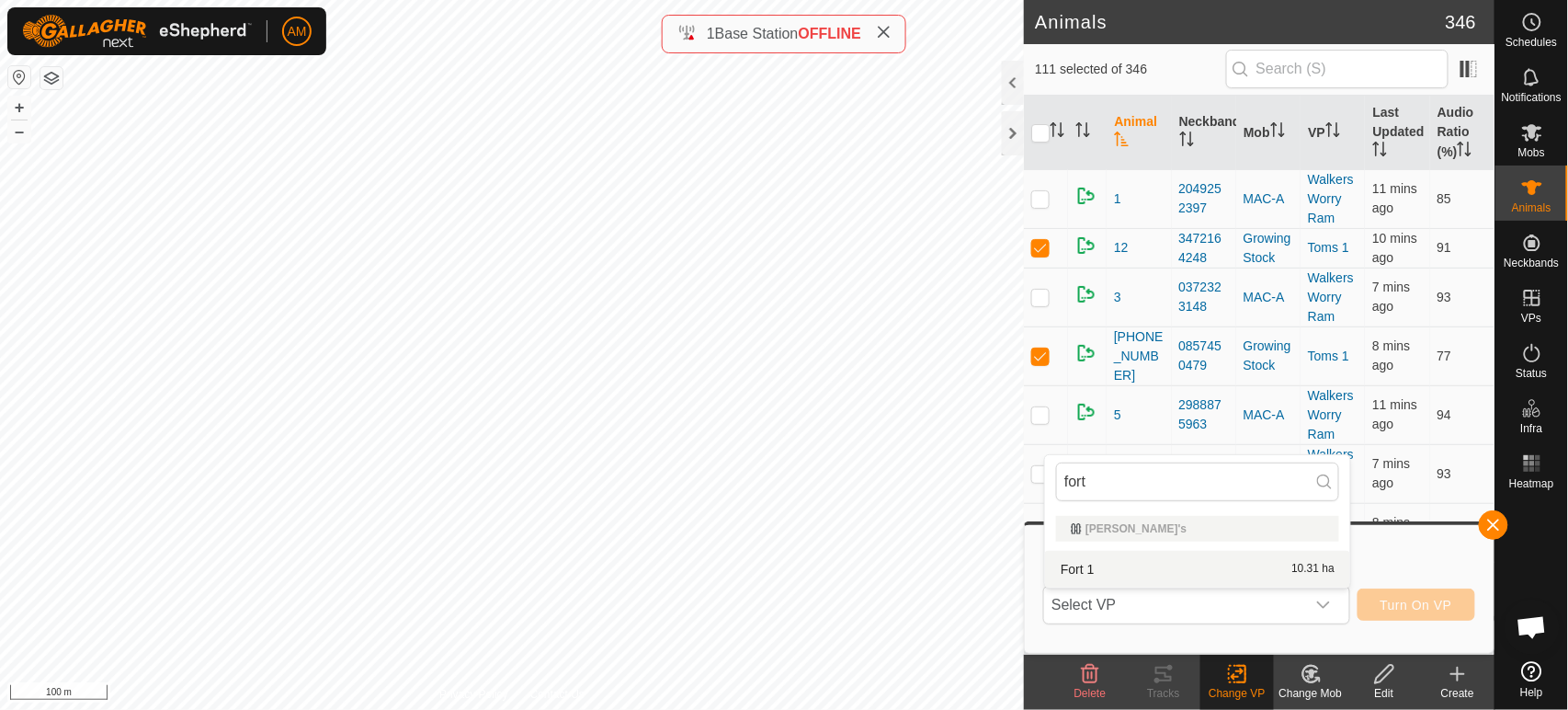
type input "fort"
click at [1084, 568] on li "Fort 1 10.31 ha" at bounding box center [1197, 569] width 306 height 36
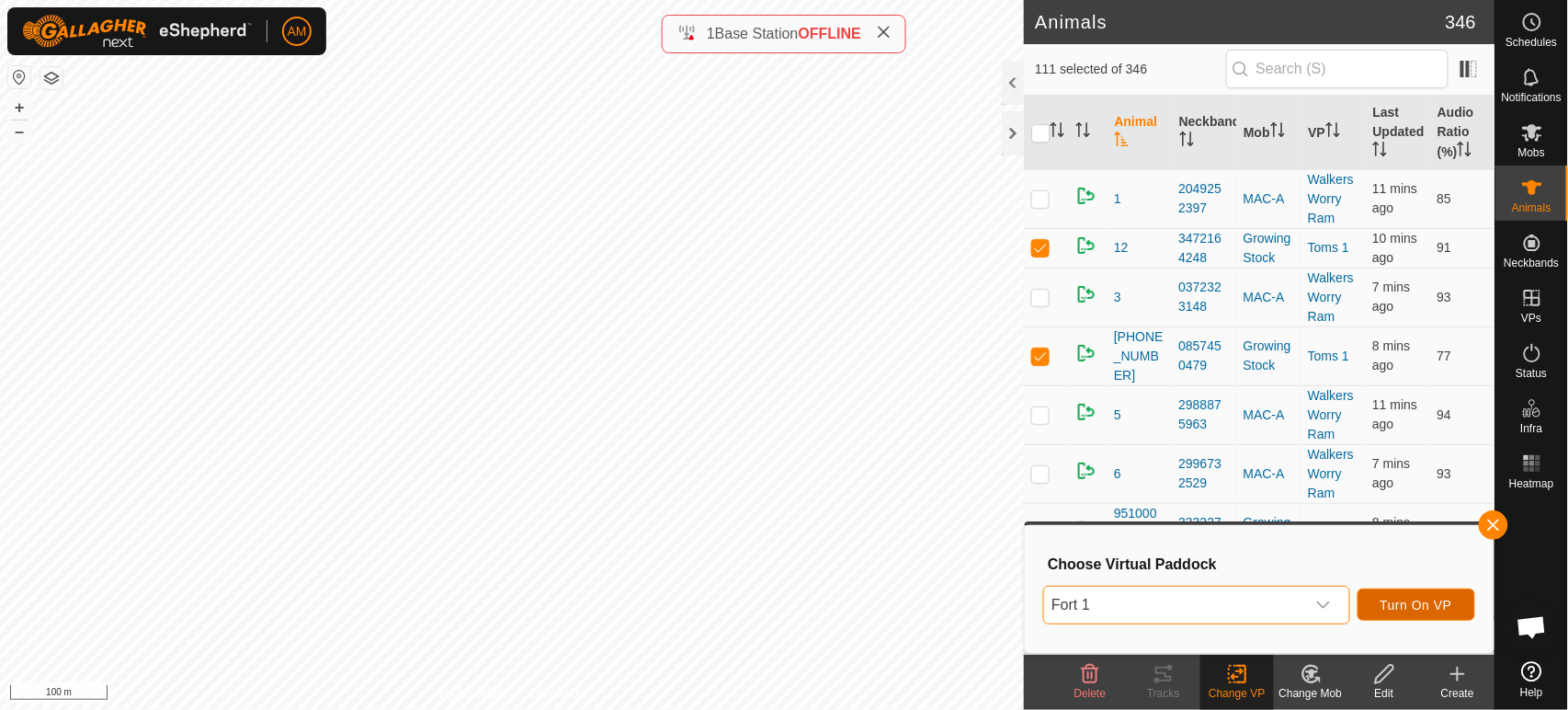
click at [1418, 609] on span "Turn On VP" at bounding box center [1416, 605] width 72 height 14
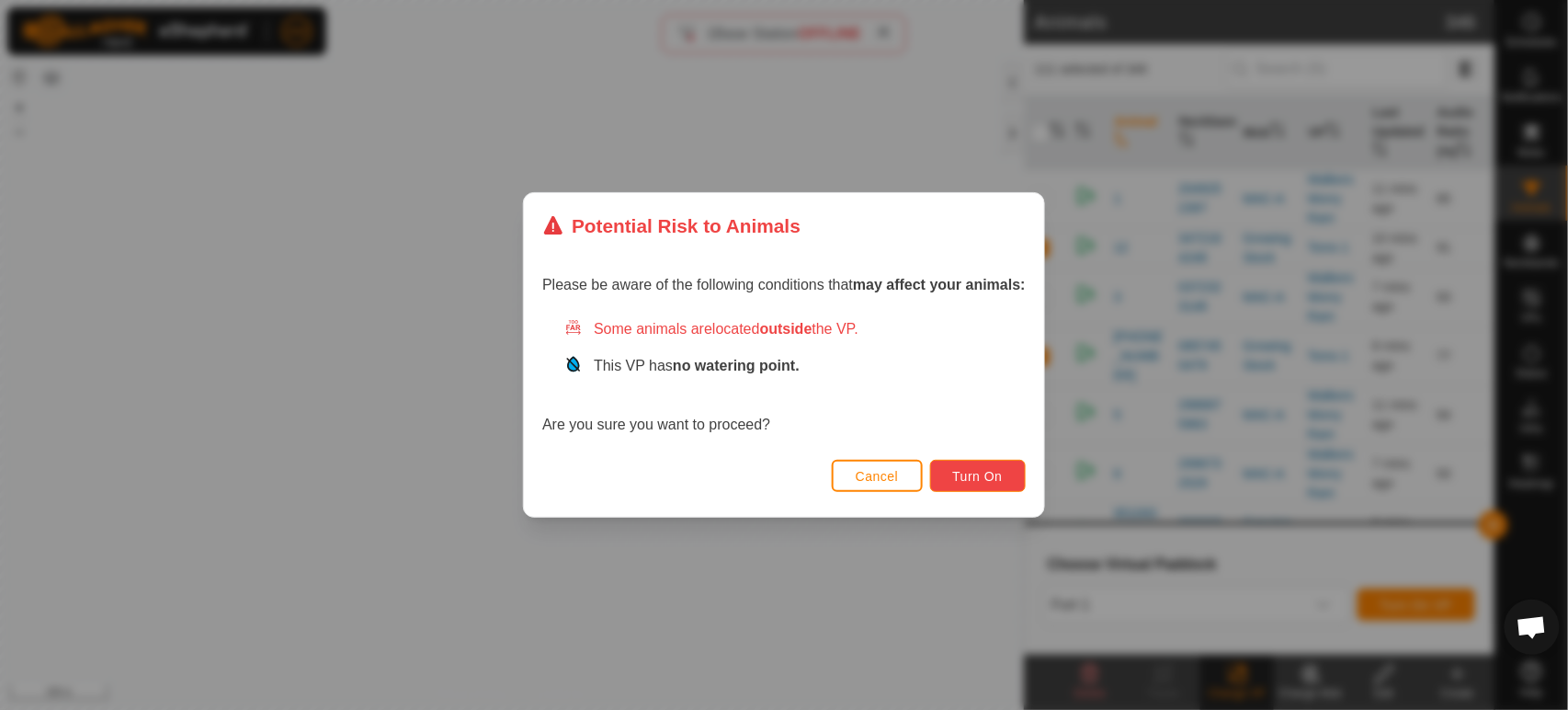
click at [1002, 482] on span "Turn On" at bounding box center [978, 475] width 50 height 14
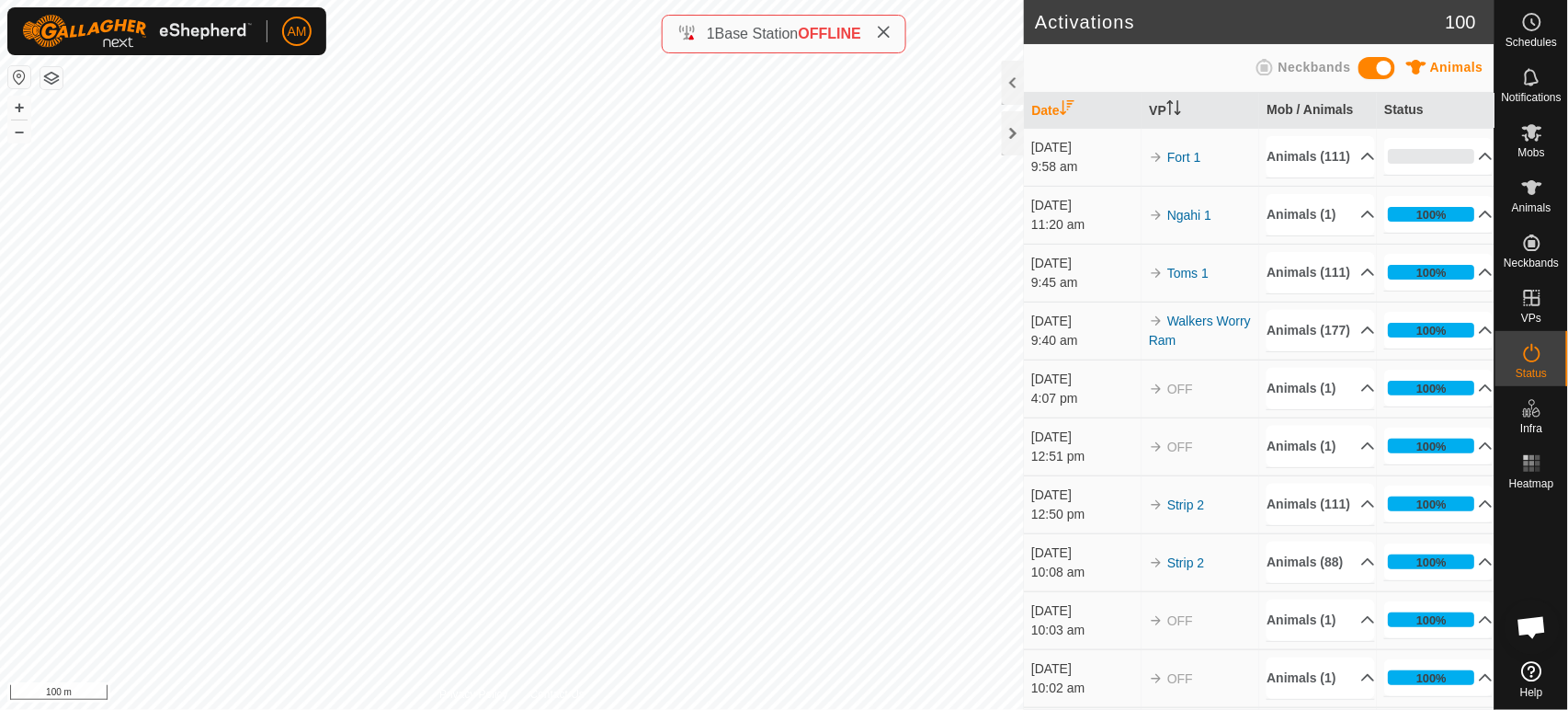
click at [755, 38] on span "Base Station" at bounding box center [756, 34] width 83 height 15
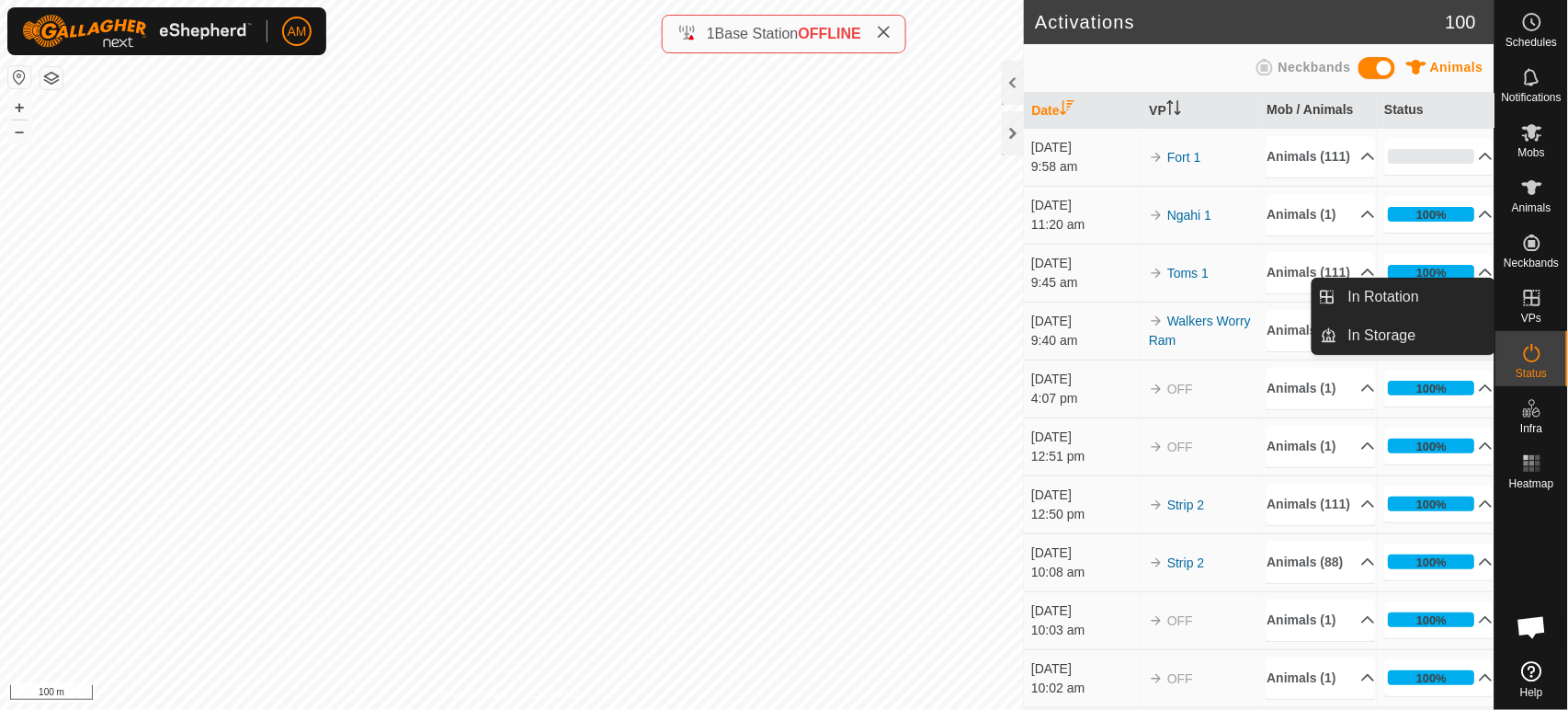
click at [1525, 298] on icon at bounding box center [1532, 297] width 16 height 16
click at [1430, 288] on link "In Rotation" at bounding box center [1416, 297] width 157 height 36
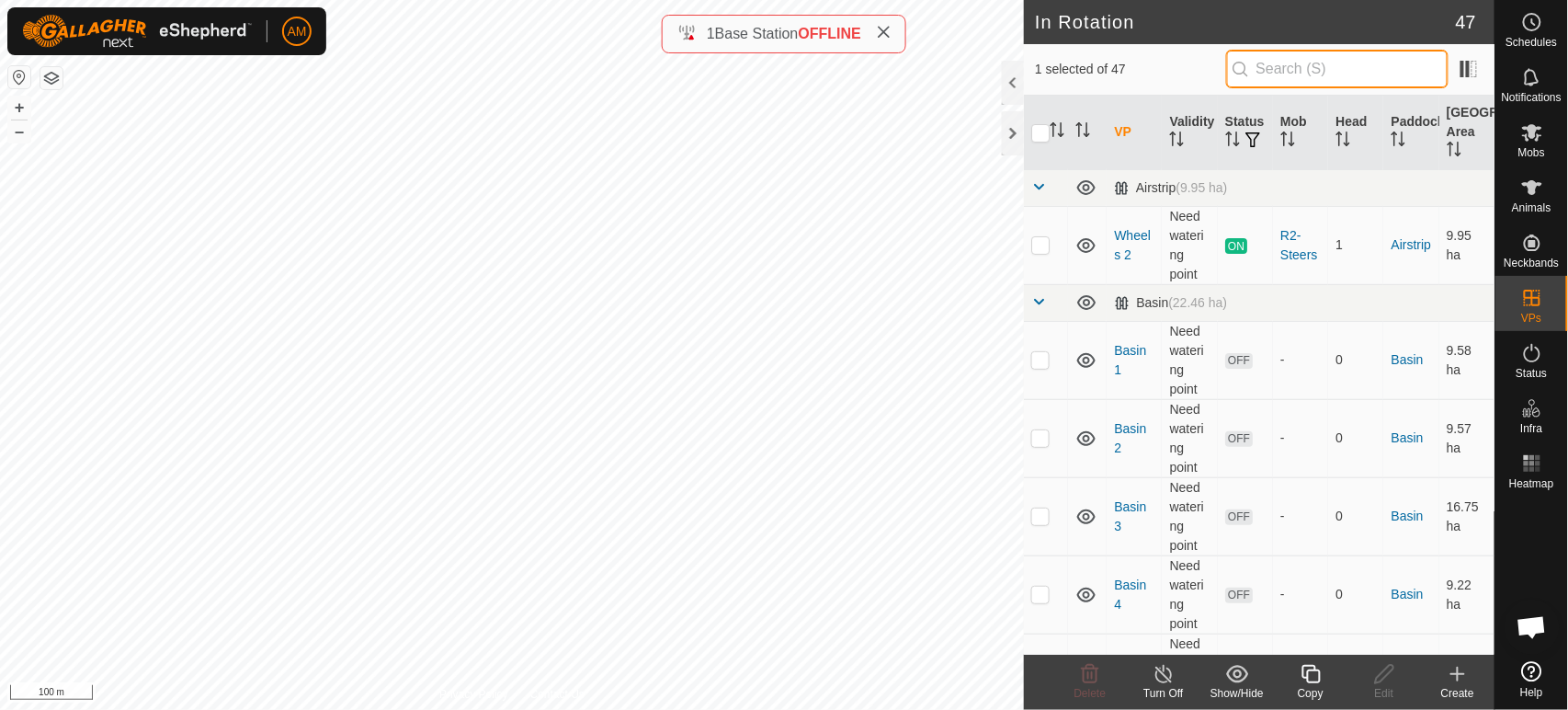
click at [1280, 66] on input "text" at bounding box center [1337, 69] width 222 height 38
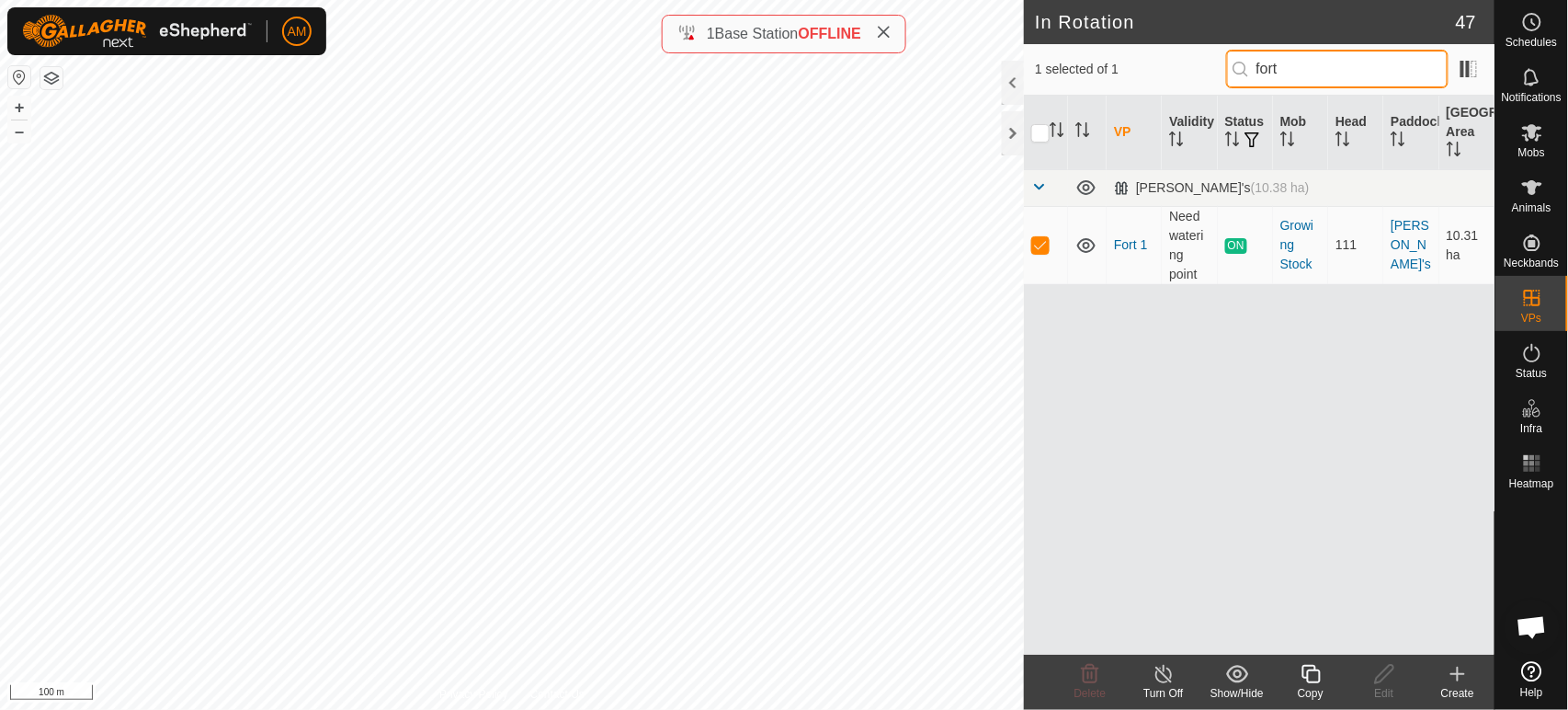
type input "fort"
click at [1316, 690] on div "Copy" at bounding box center [1310, 693] width 74 height 16
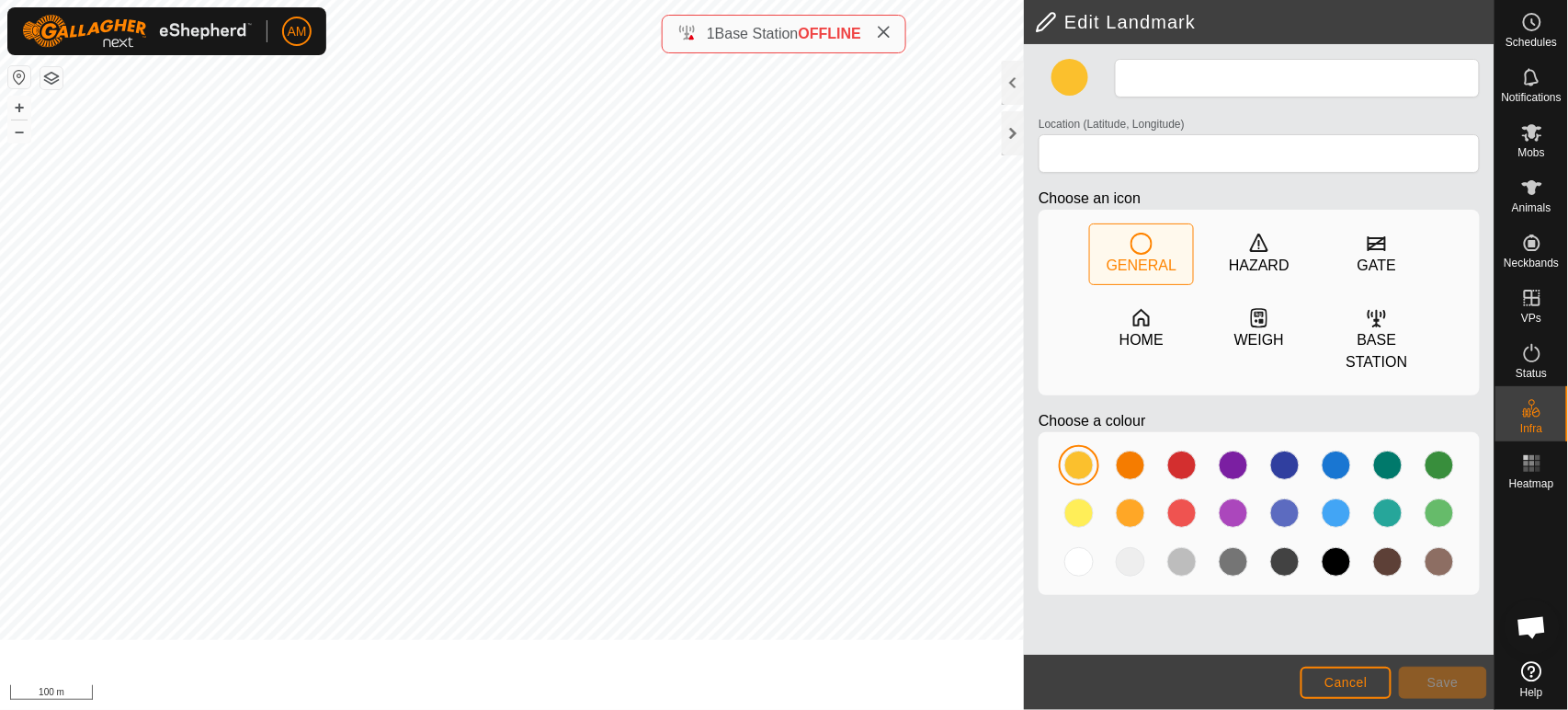
type input "Landmark 67"
type input "-35.601643, 173.779721"
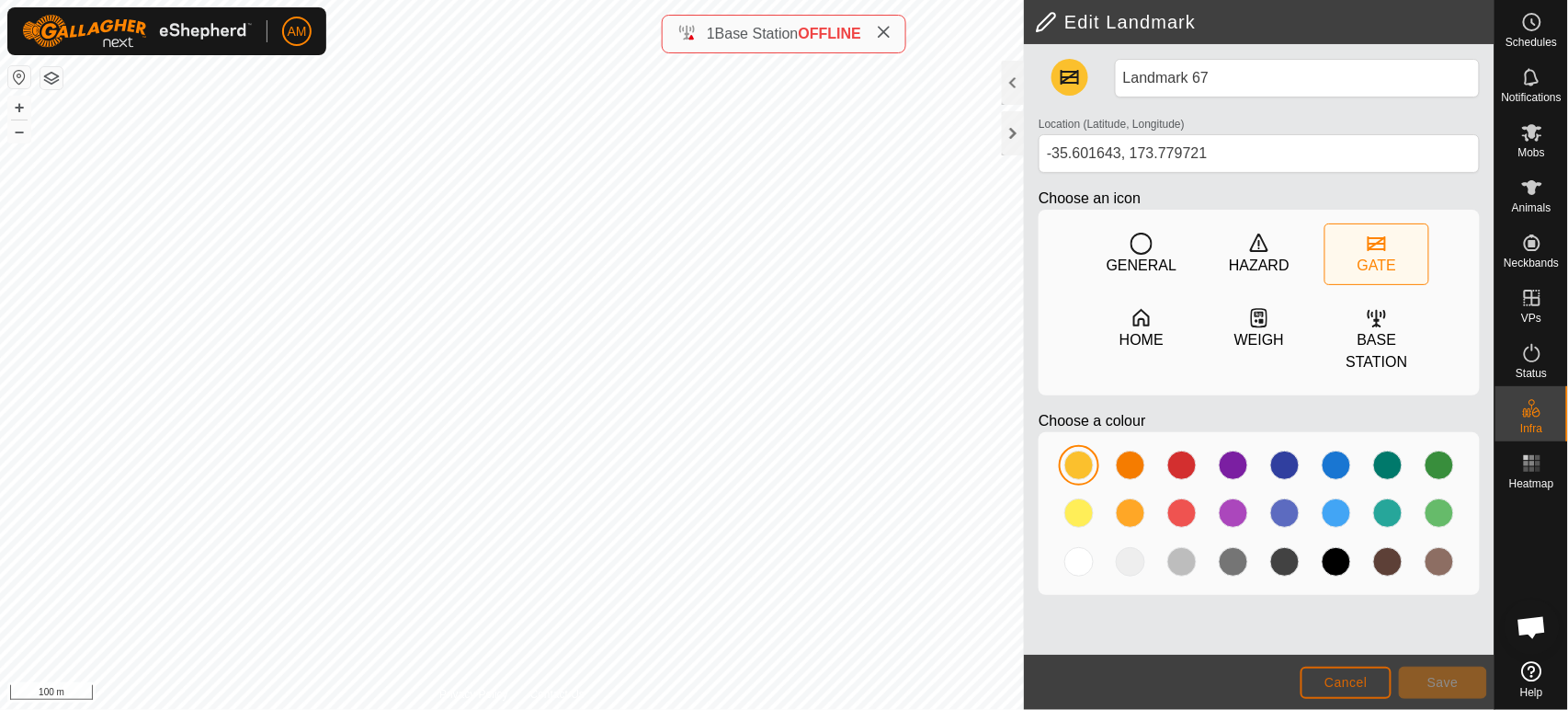
click at [1359, 689] on span "Cancel" at bounding box center [1345, 681] width 43 height 14
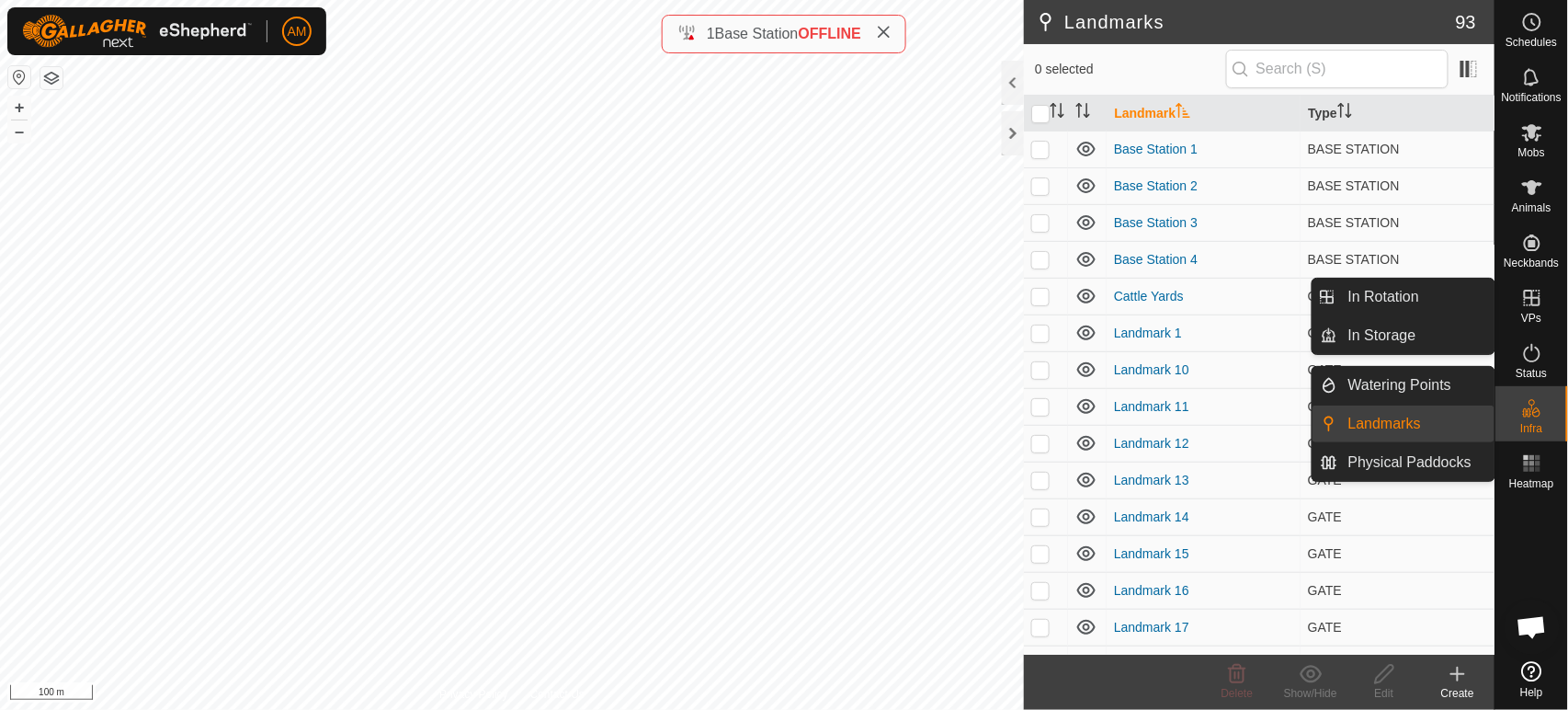
click at [1485, 309] on link "In Rotation" at bounding box center [1416, 297] width 157 height 36
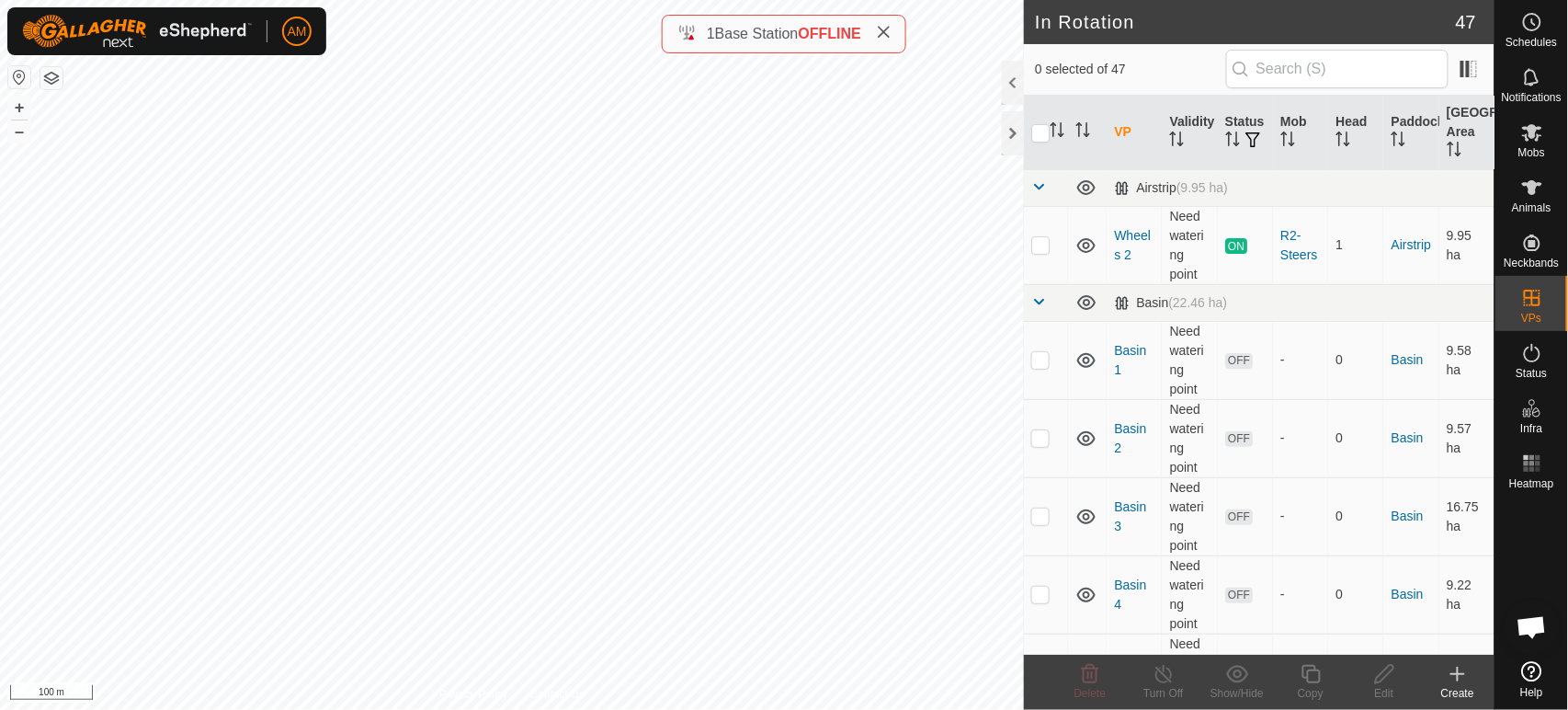
click at [1463, 674] on icon at bounding box center [1457, 674] width 12 height 0
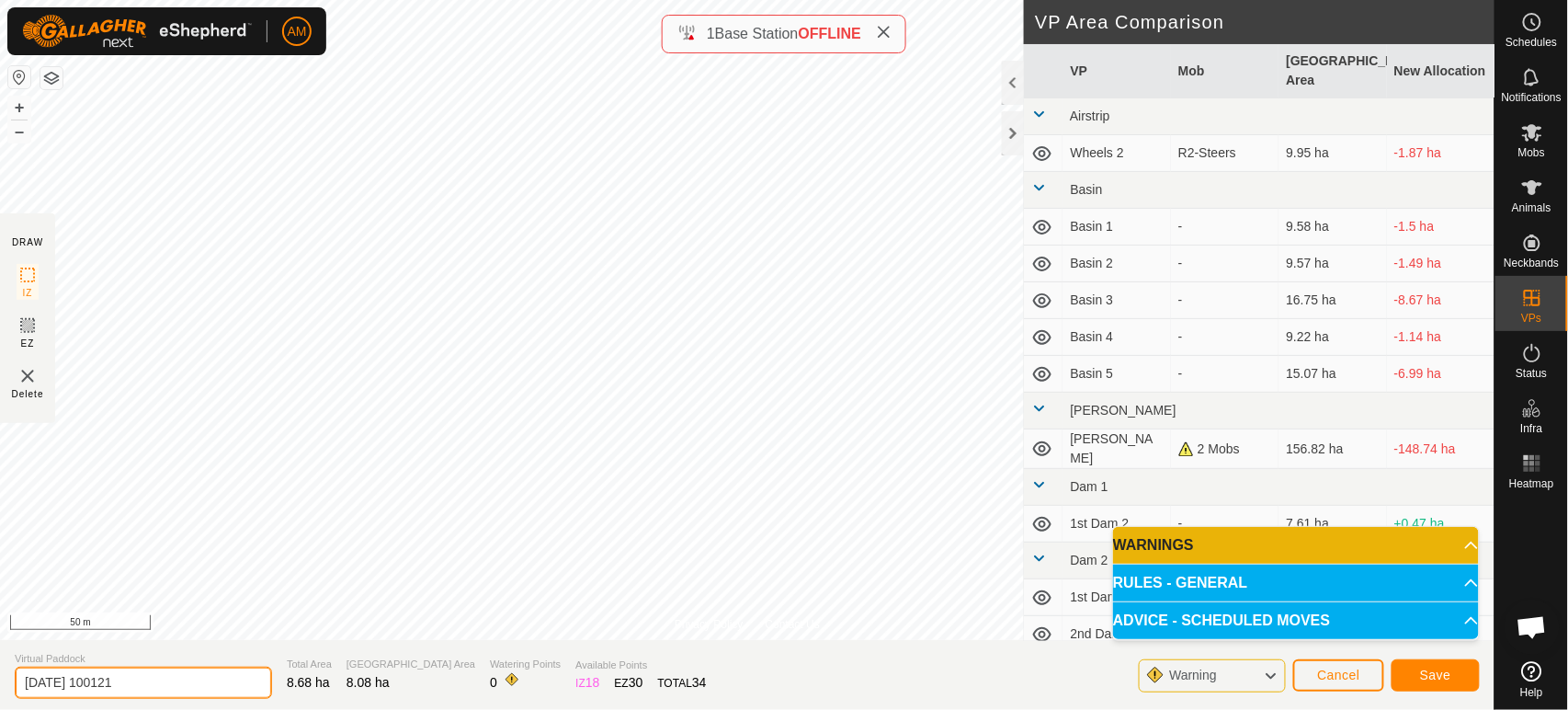
drag, startPoint x: 148, startPoint y: 683, endPoint x: 3, endPoint y: 691, distance: 145.2
click at [1, 691] on section "Virtual Paddock 2025-09-11 100121 Total Area 8.68 ha Grazing Area 8.08 ha Water…" at bounding box center [747, 675] width 1494 height 70
type input "Fort 2"
click at [1436, 669] on span "Save" at bounding box center [1435, 674] width 32 height 14
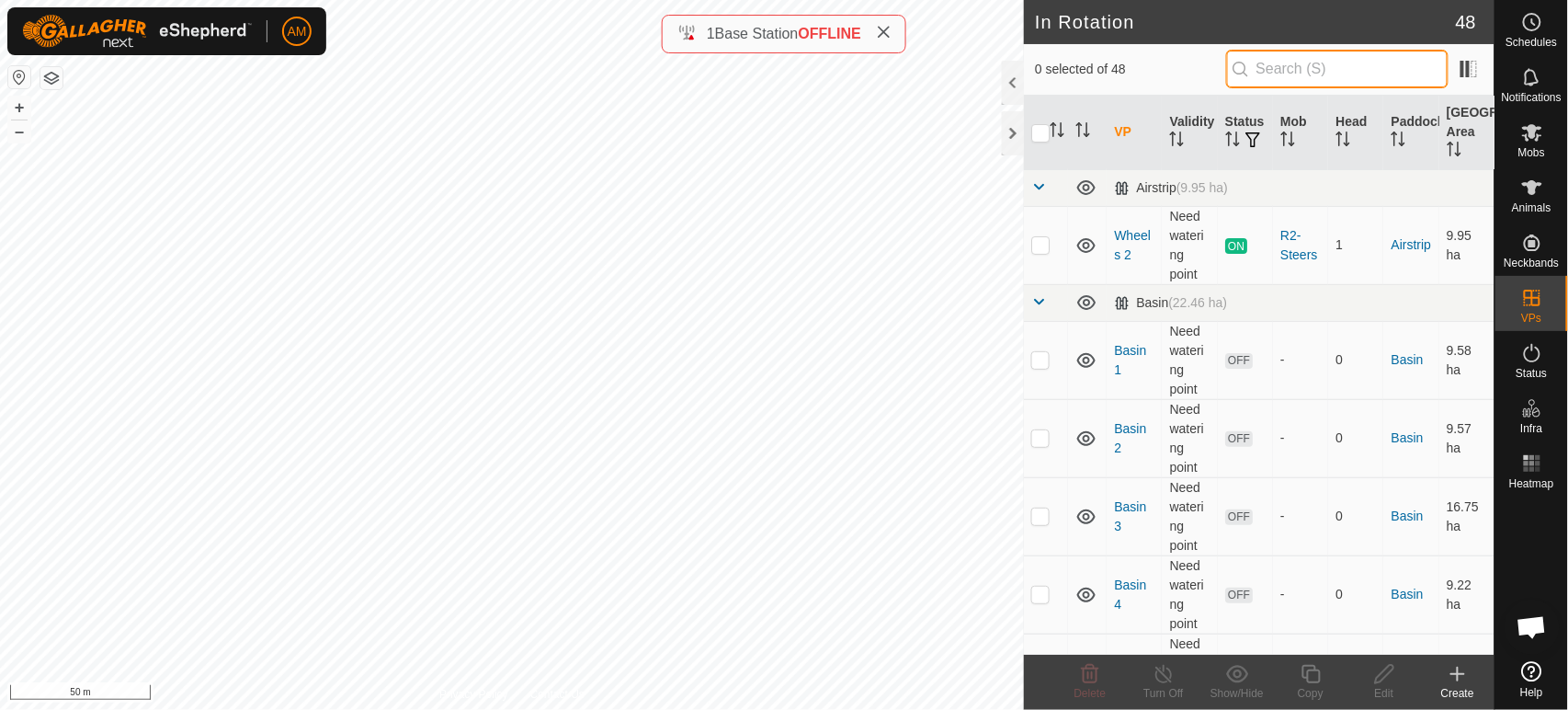
click at [1279, 64] on input "text" at bounding box center [1337, 69] width 222 height 38
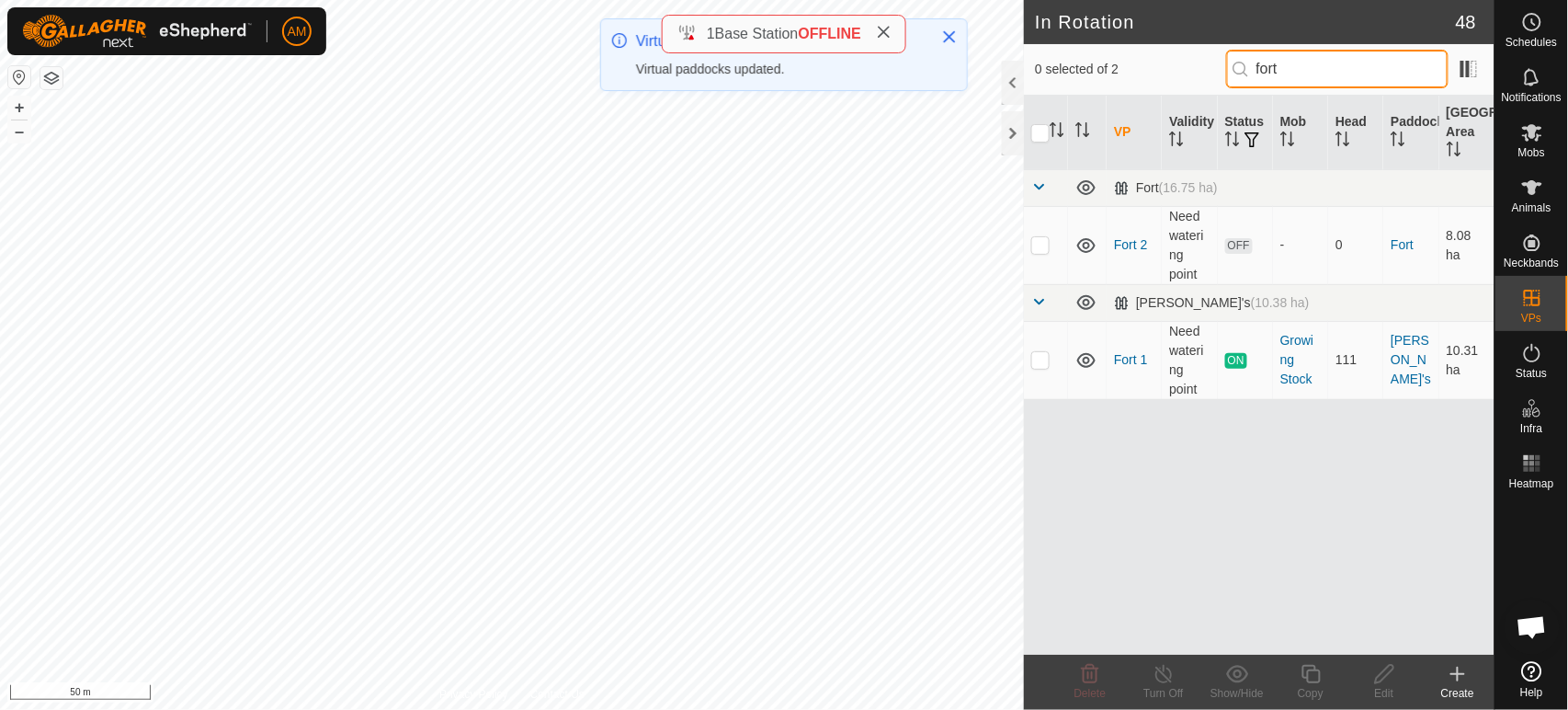
type input "fort"
click at [1042, 248] on p-checkbox at bounding box center [1039, 244] width 18 height 14
checkbox input "true"
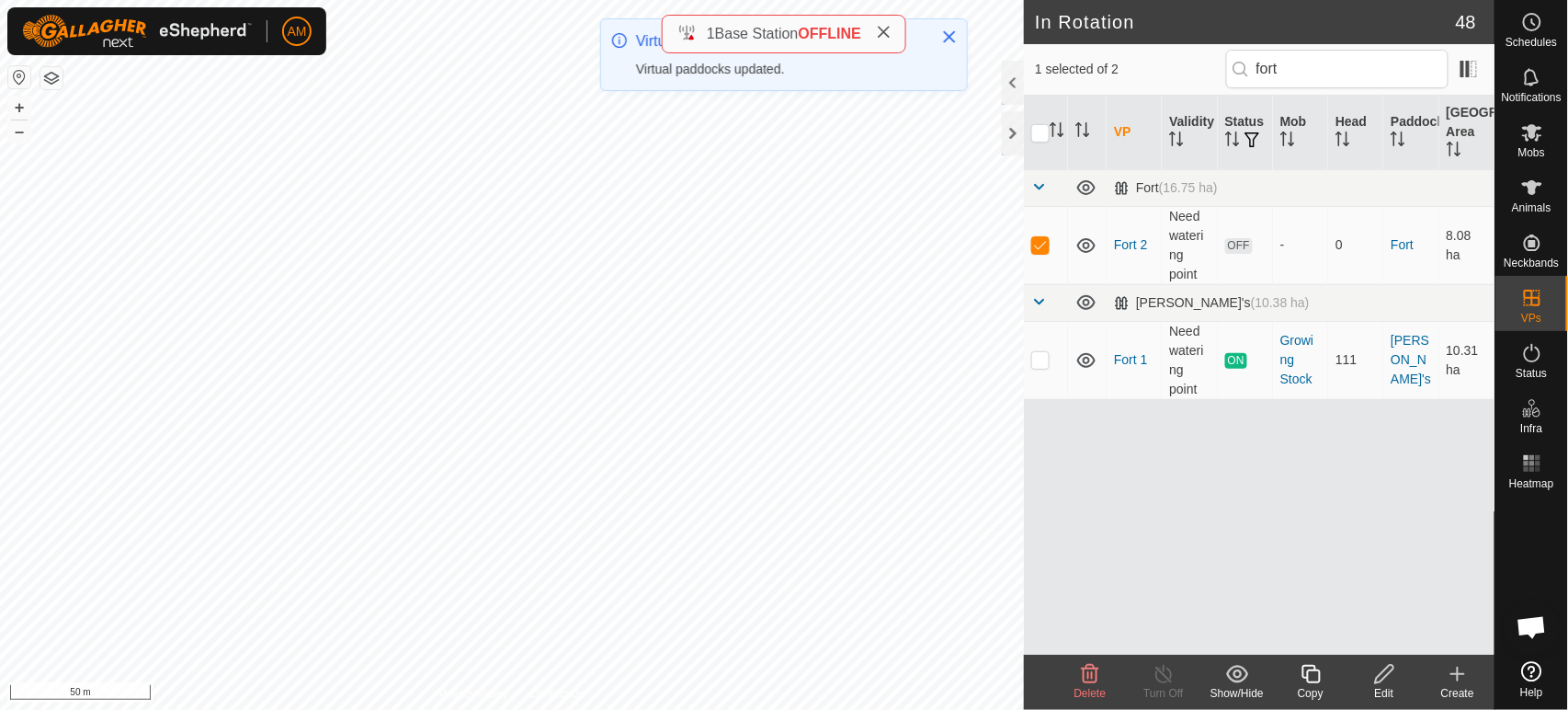
click at [1313, 673] on icon at bounding box center [1311, 674] width 23 height 22
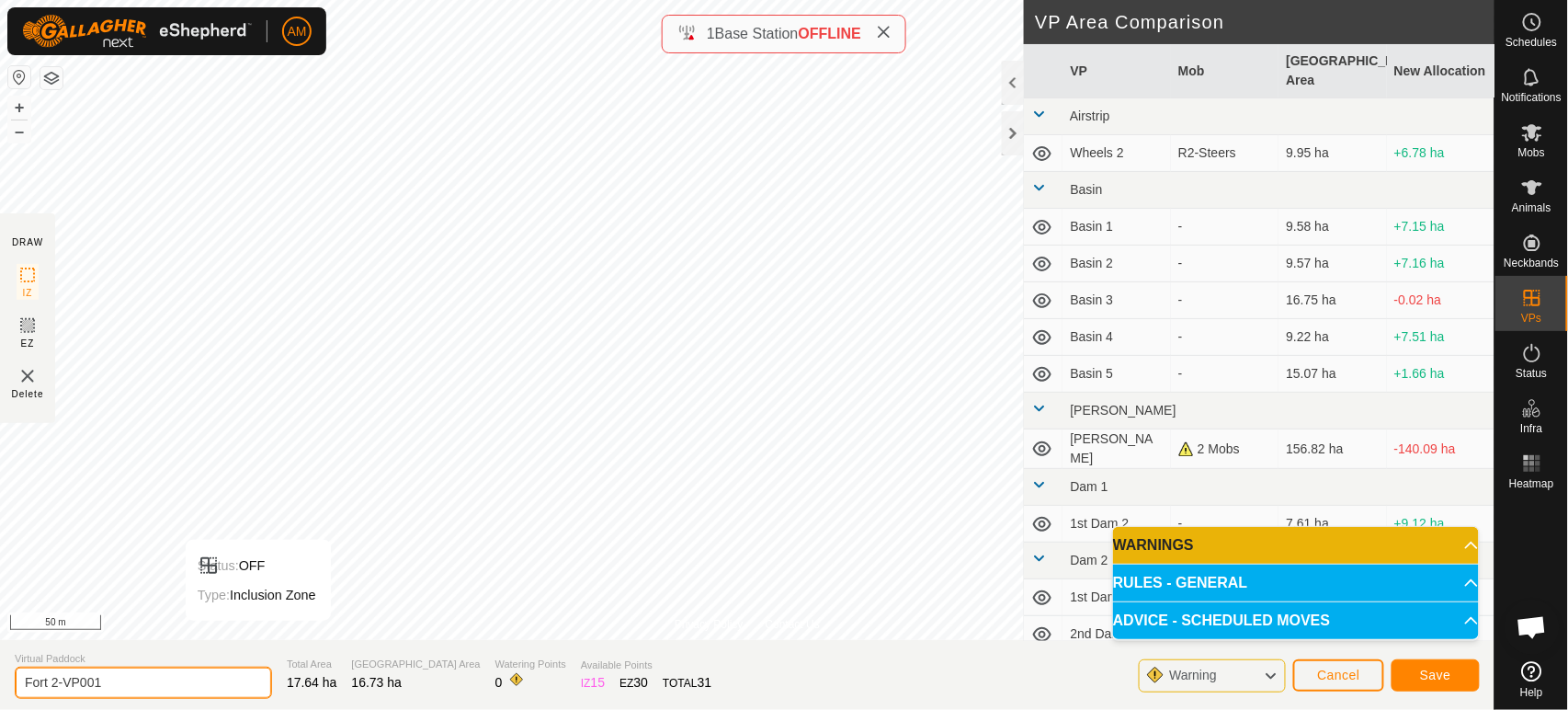
drag, startPoint x: 151, startPoint y: 690, endPoint x: 49, endPoint y: 688, distance: 102.0
click at [48, 689] on input "Fort 2-VP001" at bounding box center [143, 683] width 258 height 33
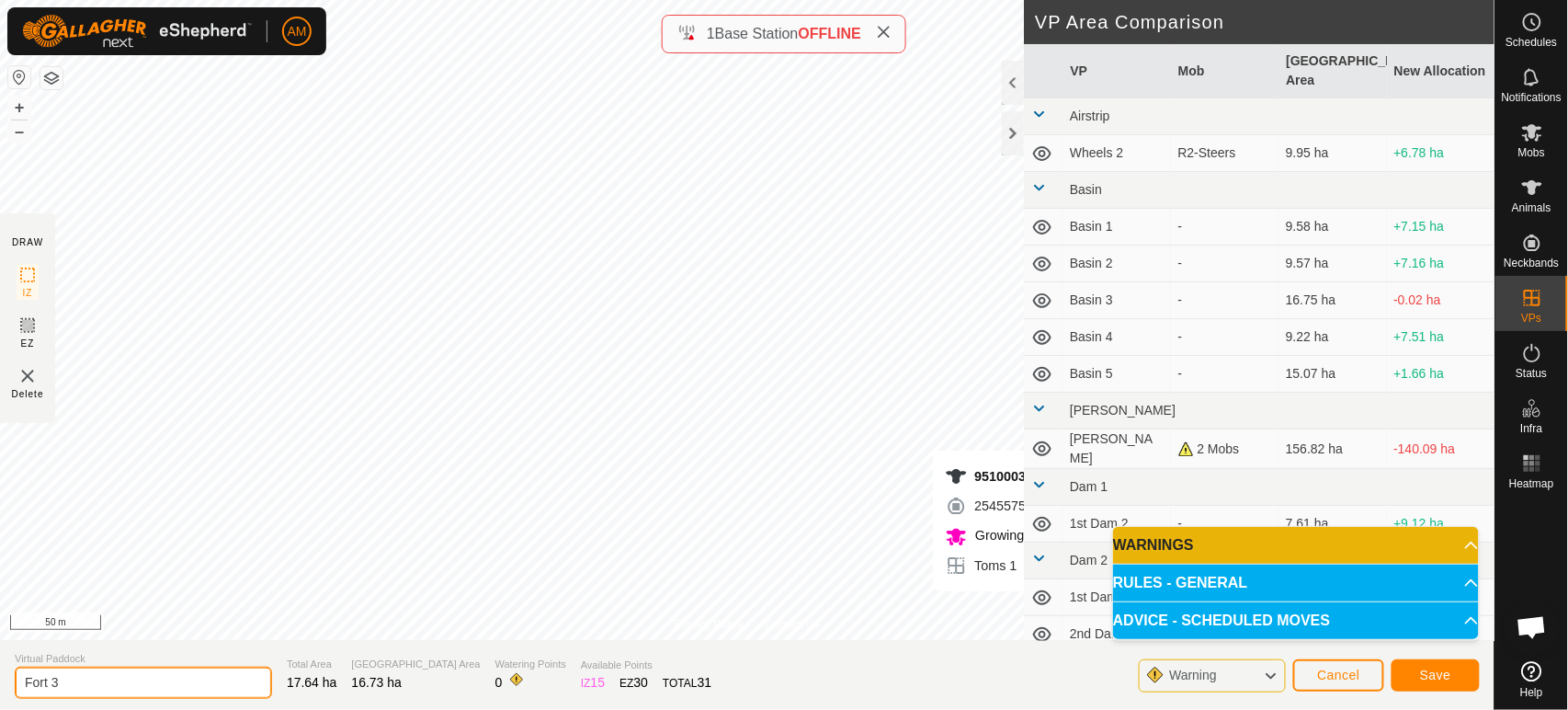
type input "Fort 3"
click at [1445, 677] on span "Save" at bounding box center [1435, 674] width 32 height 14
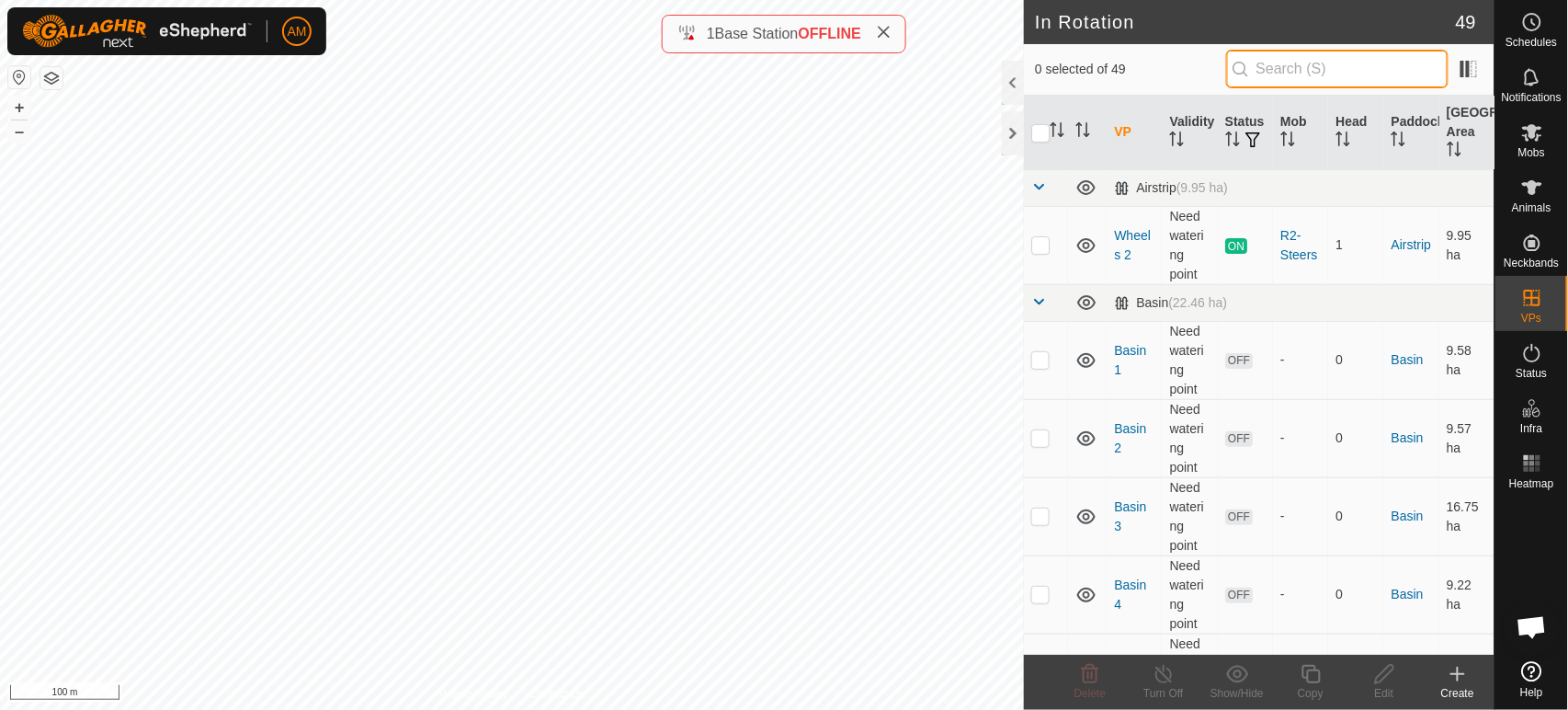
click at [1306, 78] on input "text" at bounding box center [1337, 69] width 222 height 38
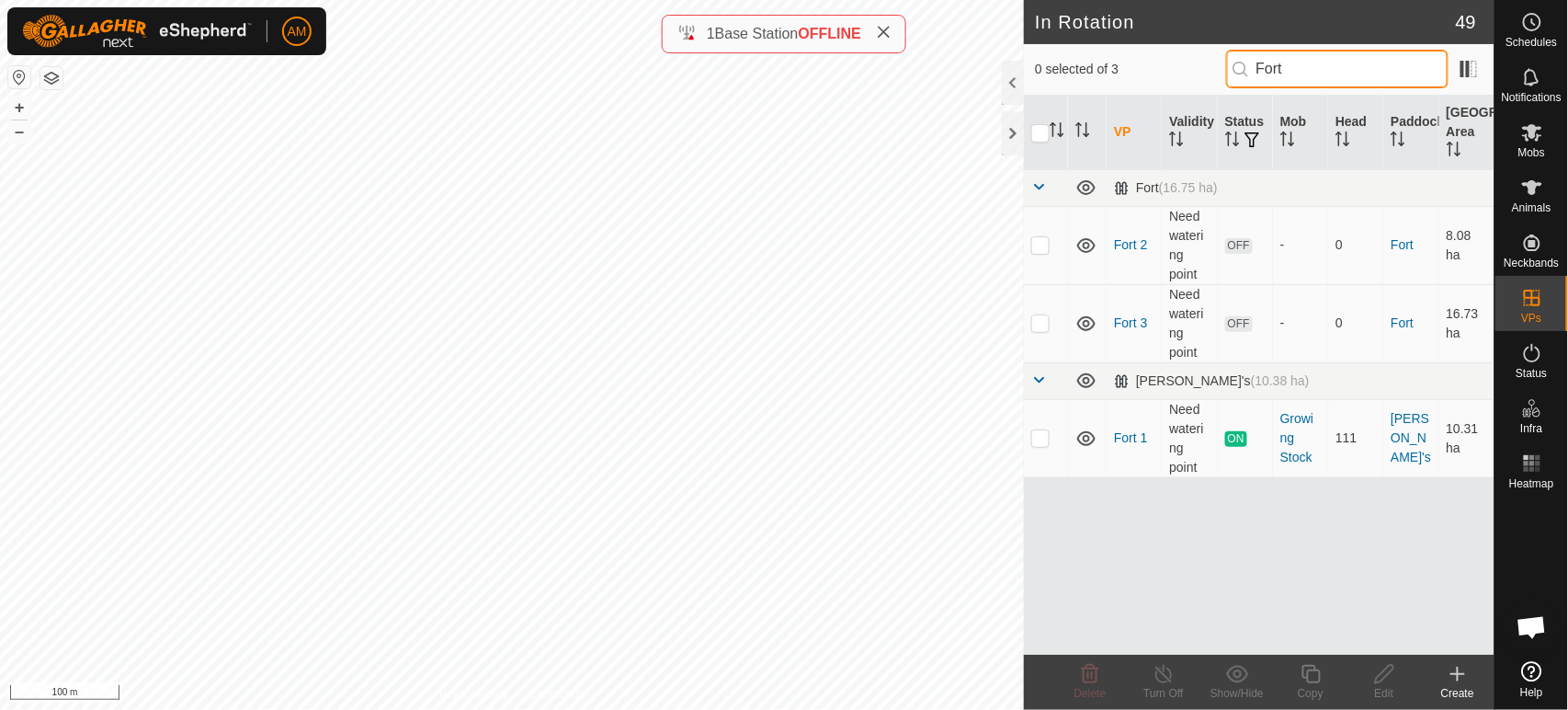
type input "Fort"
click at [1047, 319] on p-checkbox at bounding box center [1039, 322] width 18 height 14
checkbox input "true"
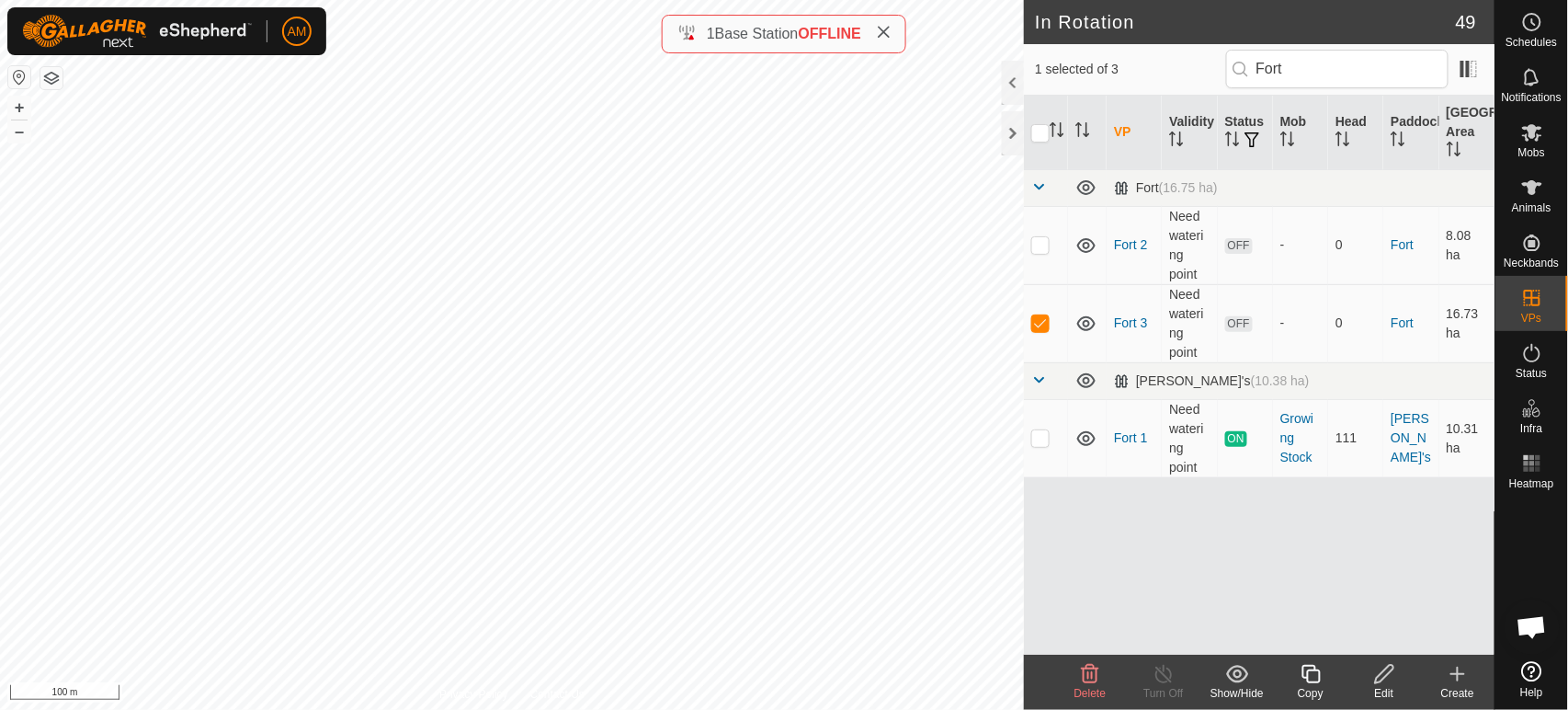
click at [1320, 679] on icon at bounding box center [1309, 674] width 18 height 18
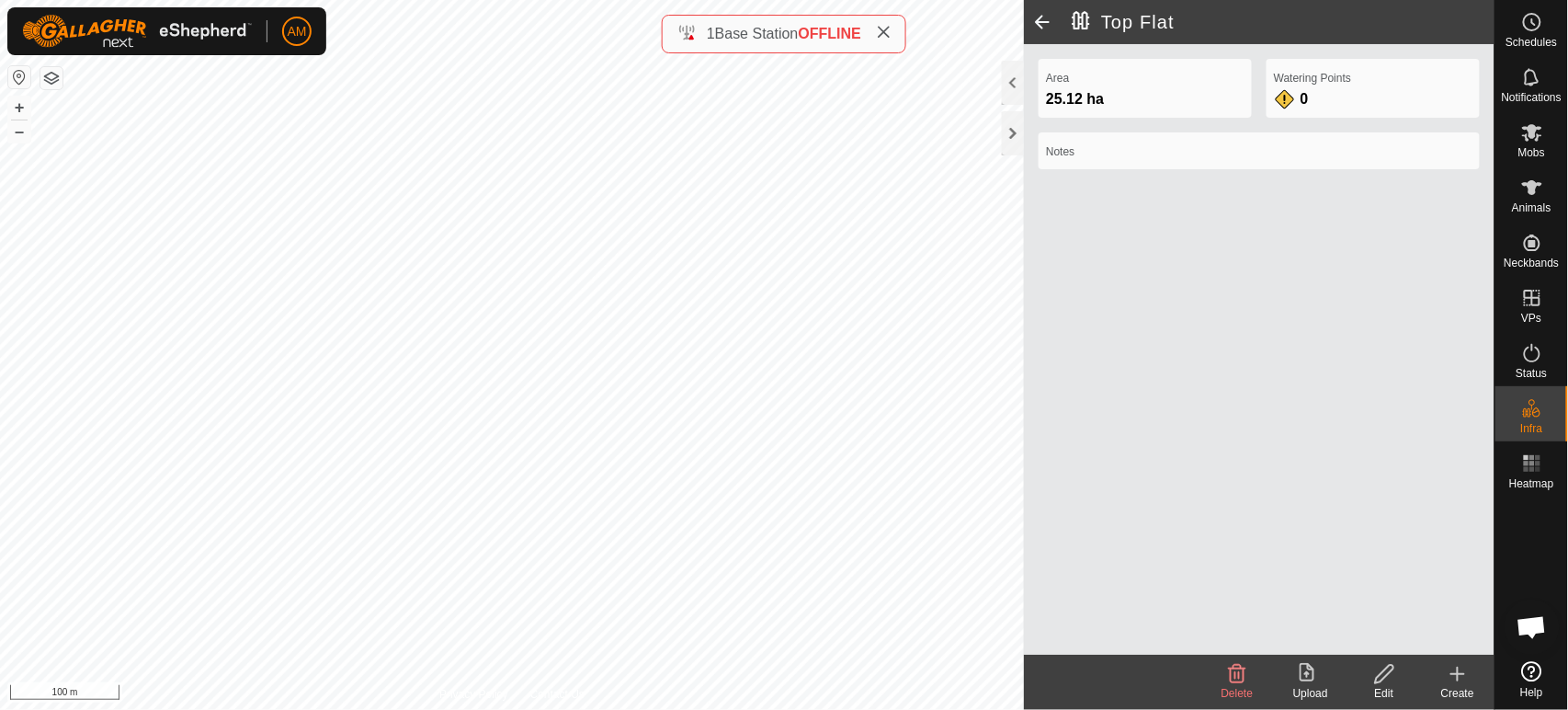
click at [1038, 21] on span at bounding box center [1042, 22] width 36 height 44
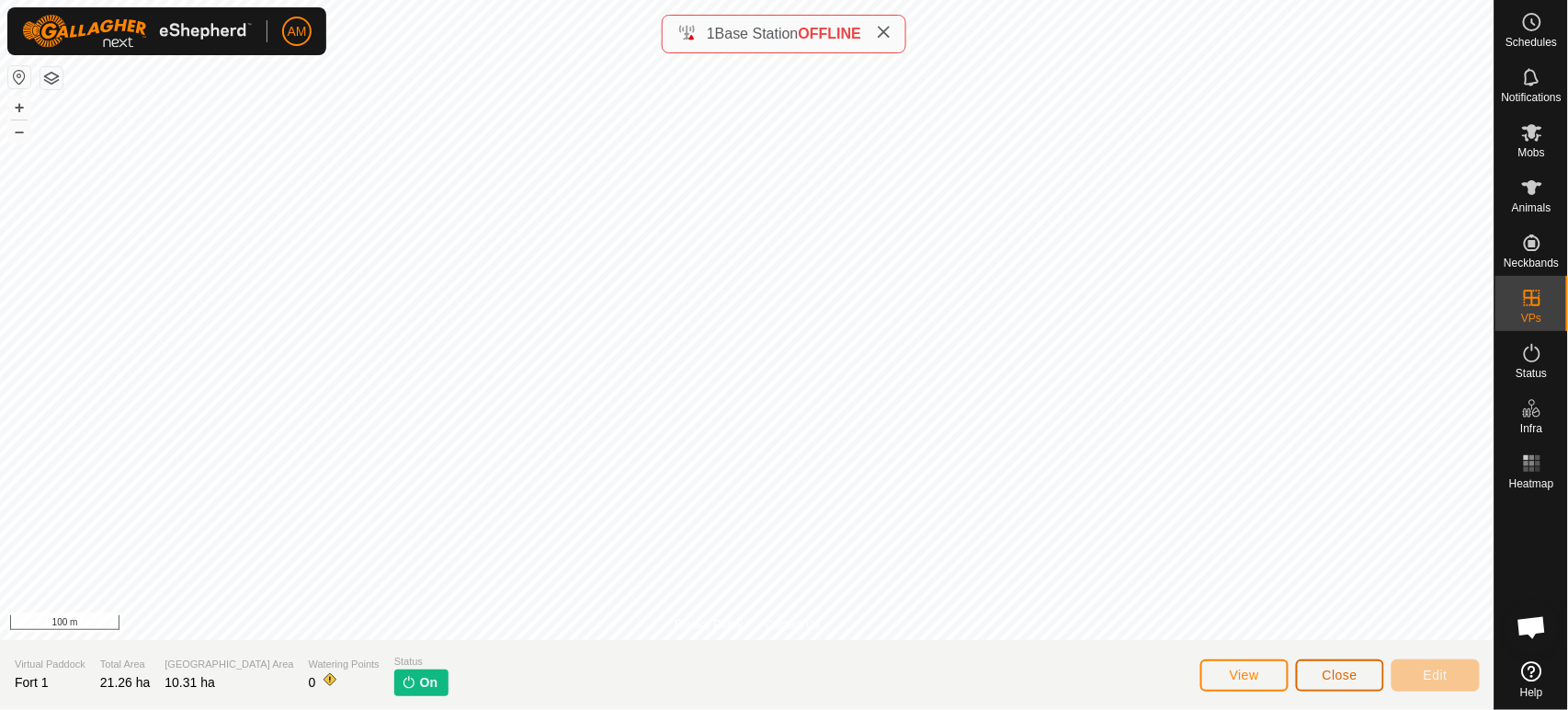
click at [1337, 673] on span "Close" at bounding box center [1340, 674] width 34 height 14
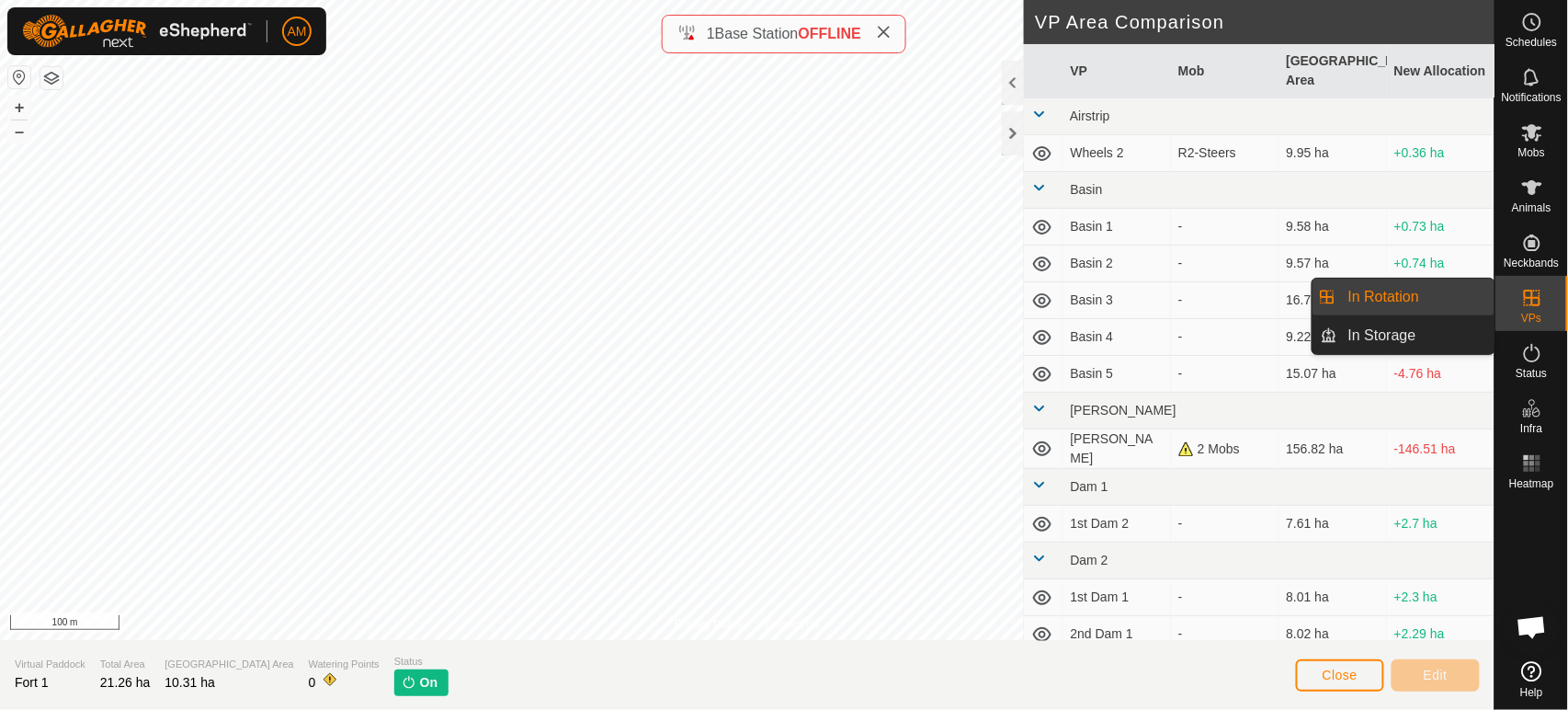
drag, startPoint x: 1492, startPoint y: 295, endPoint x: 1444, endPoint y: 300, distance: 48.3
click at [1444, 300] on link "In Rotation" at bounding box center [1416, 297] width 157 height 36
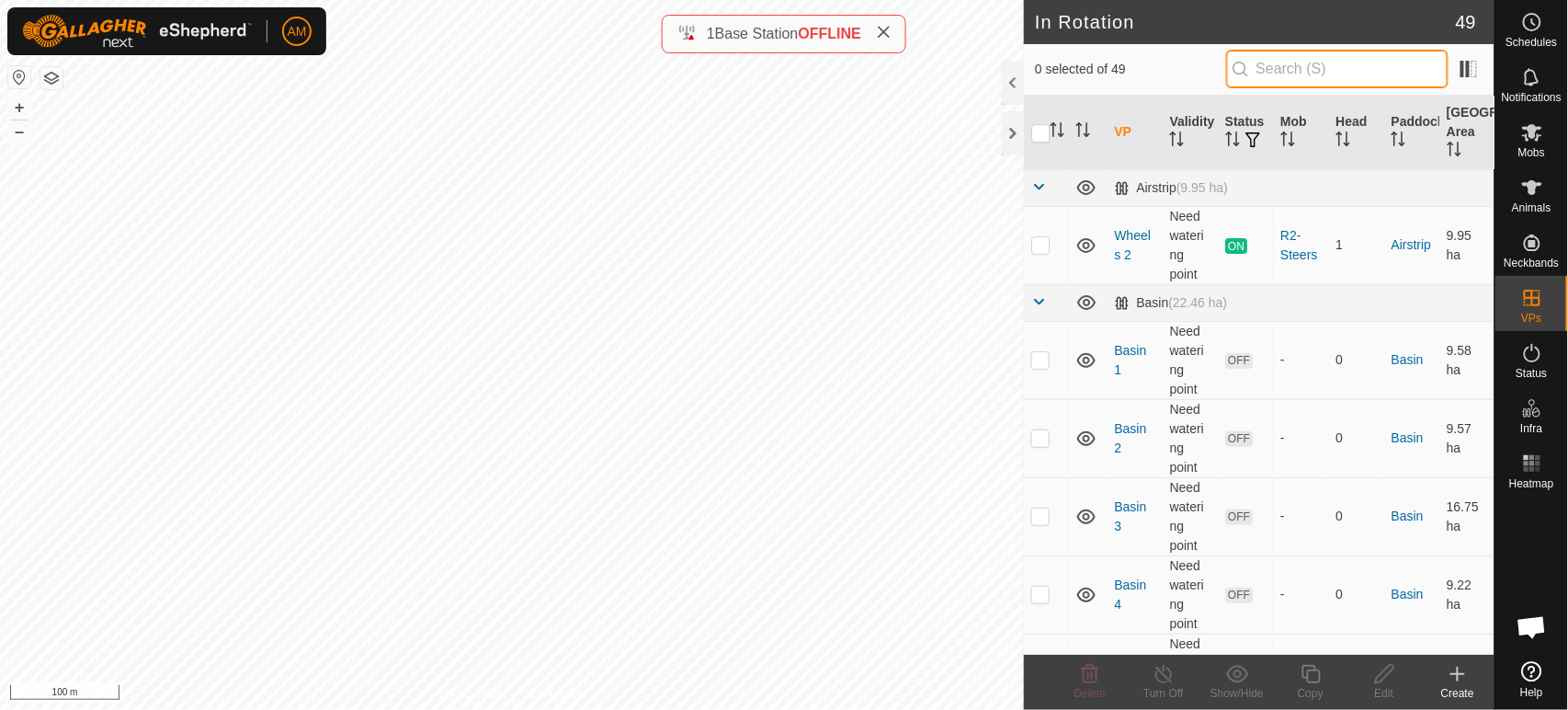
click at [1336, 68] on input "text" at bounding box center [1337, 69] width 222 height 38
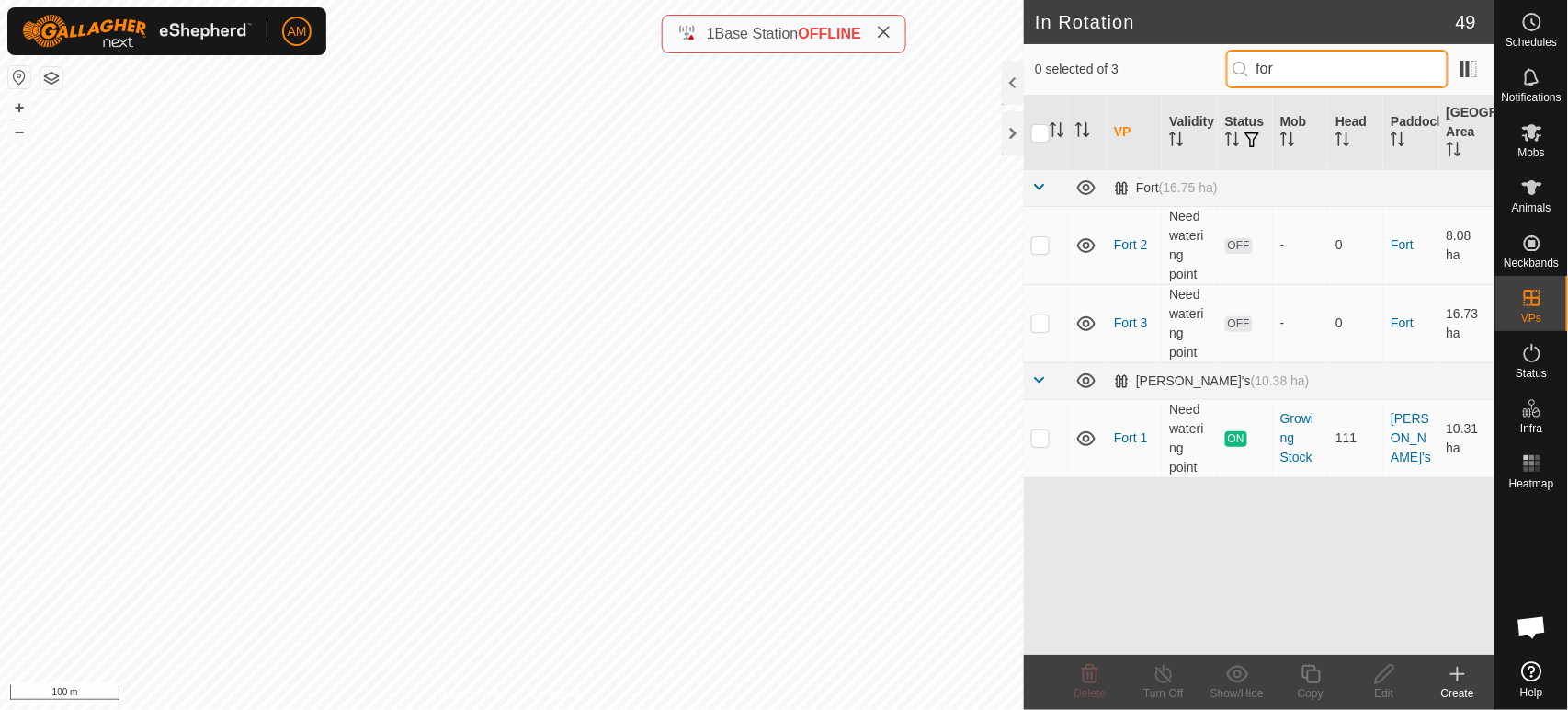
type input "for"
click at [1029, 318] on td at bounding box center [1046, 323] width 44 height 79
checkbox input "true"
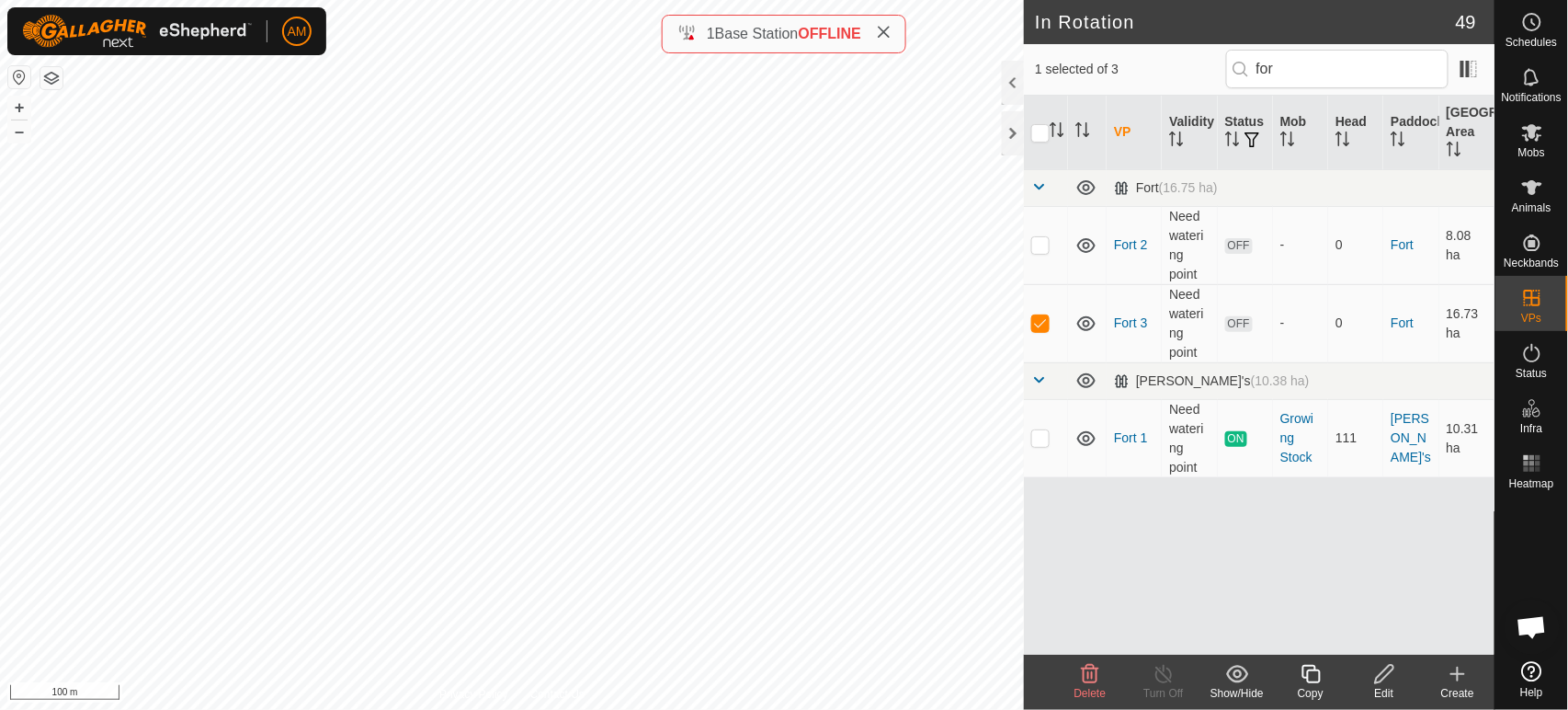
click at [1300, 667] on icon at bounding box center [1311, 674] width 23 height 22
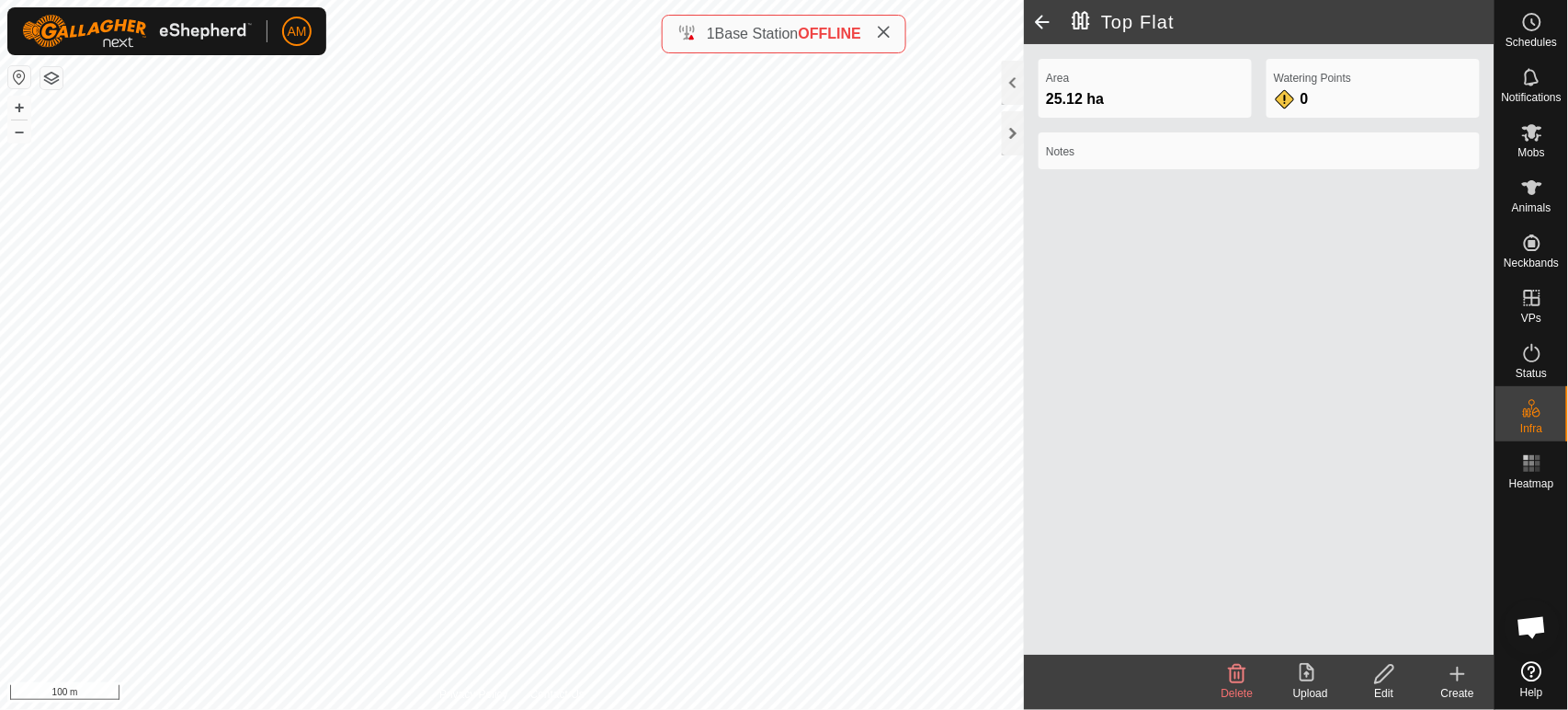
click at [1047, 16] on span at bounding box center [1042, 22] width 36 height 44
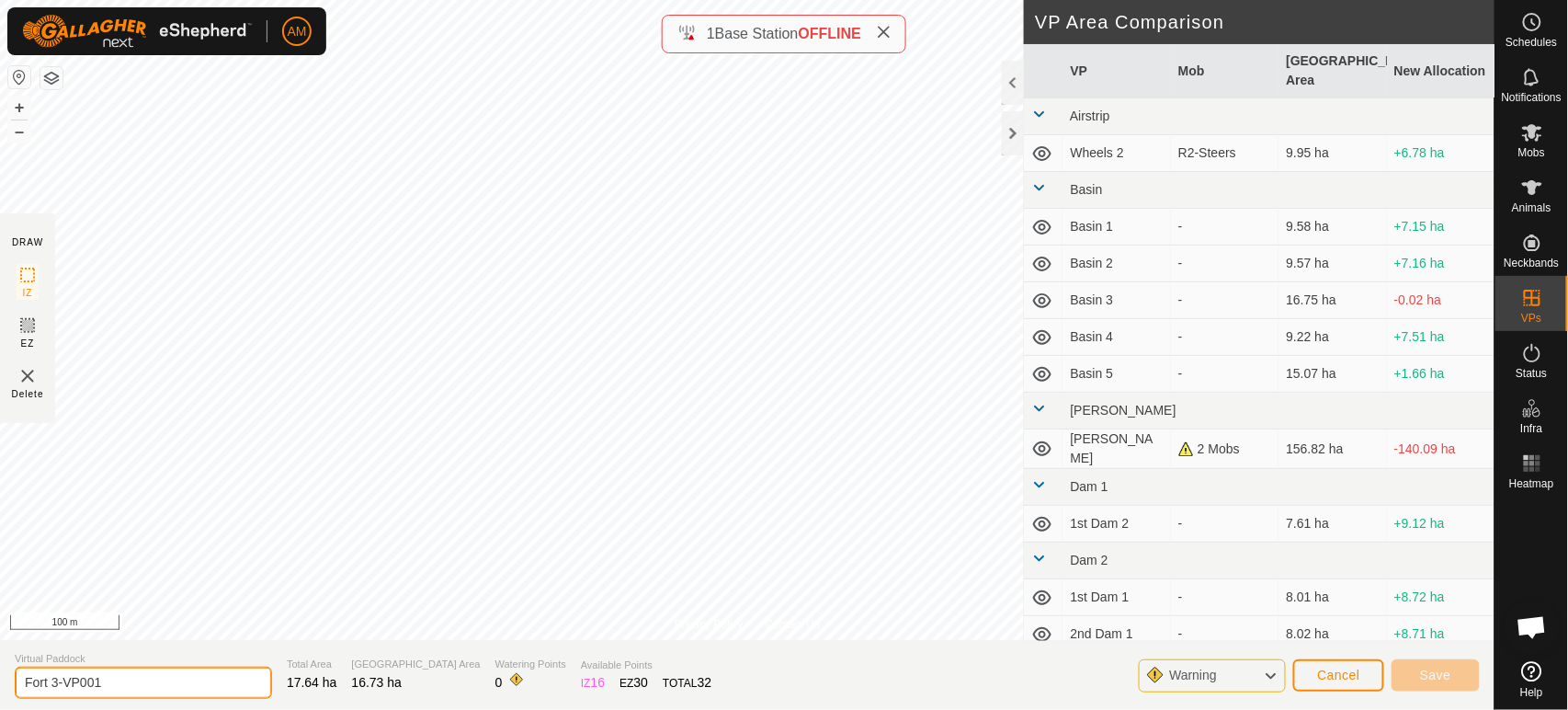
drag, startPoint x: 61, startPoint y: 676, endPoint x: 242, endPoint y: 692, distance: 181.7
click at [244, 697] on input "Fort 3-VP001" at bounding box center [143, 683] width 258 height 33
type input "Fort 4"
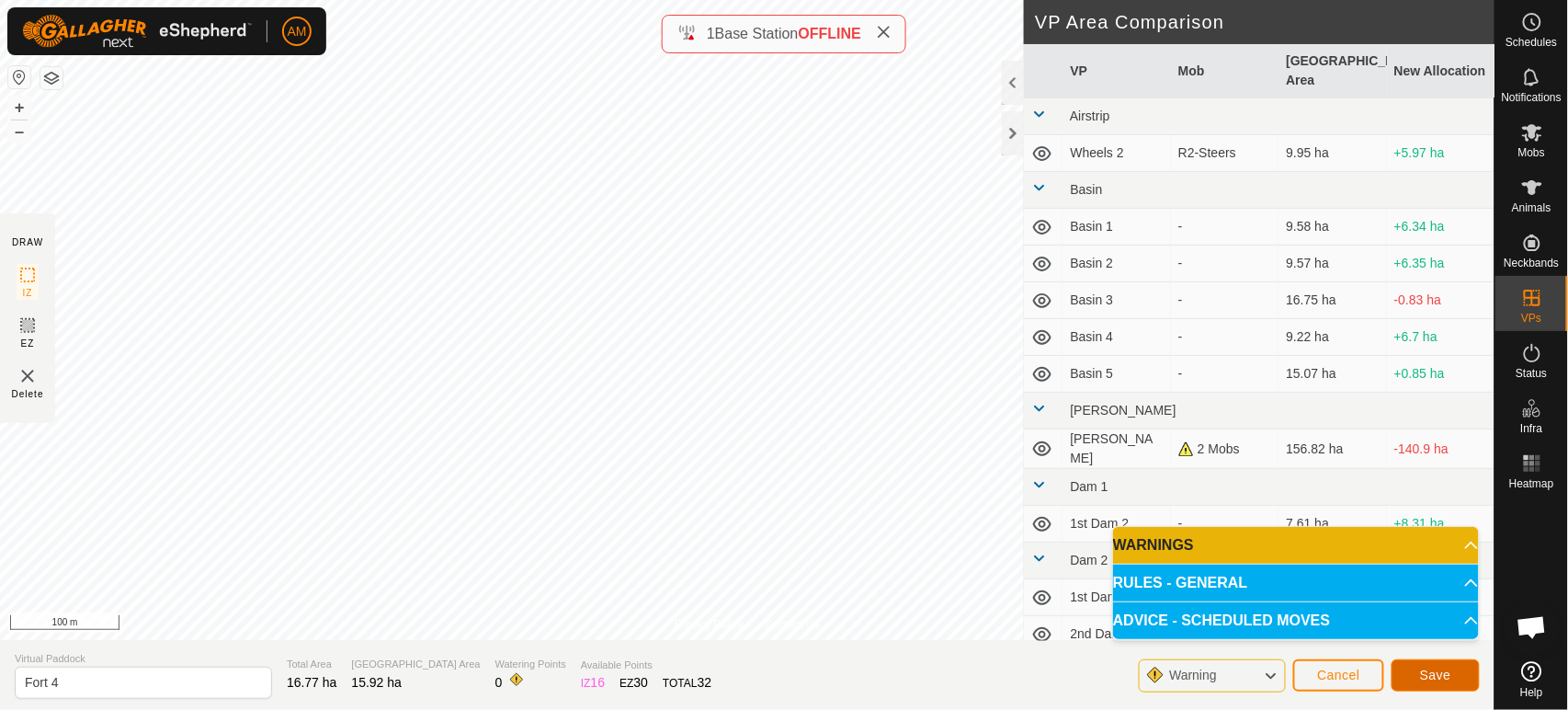
click at [1441, 678] on span "Save" at bounding box center [1435, 674] width 32 height 14
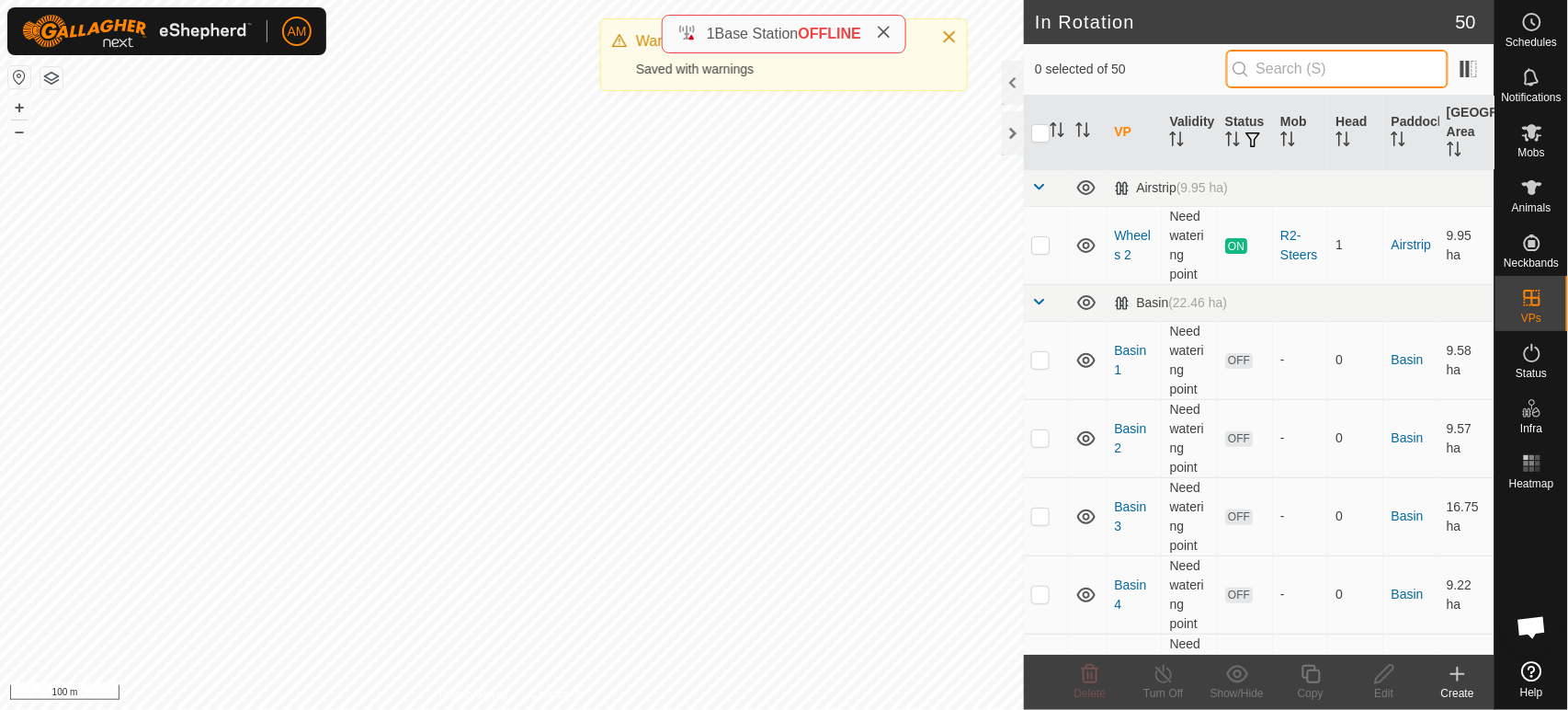
click at [1284, 80] on input "text" at bounding box center [1337, 69] width 222 height 38
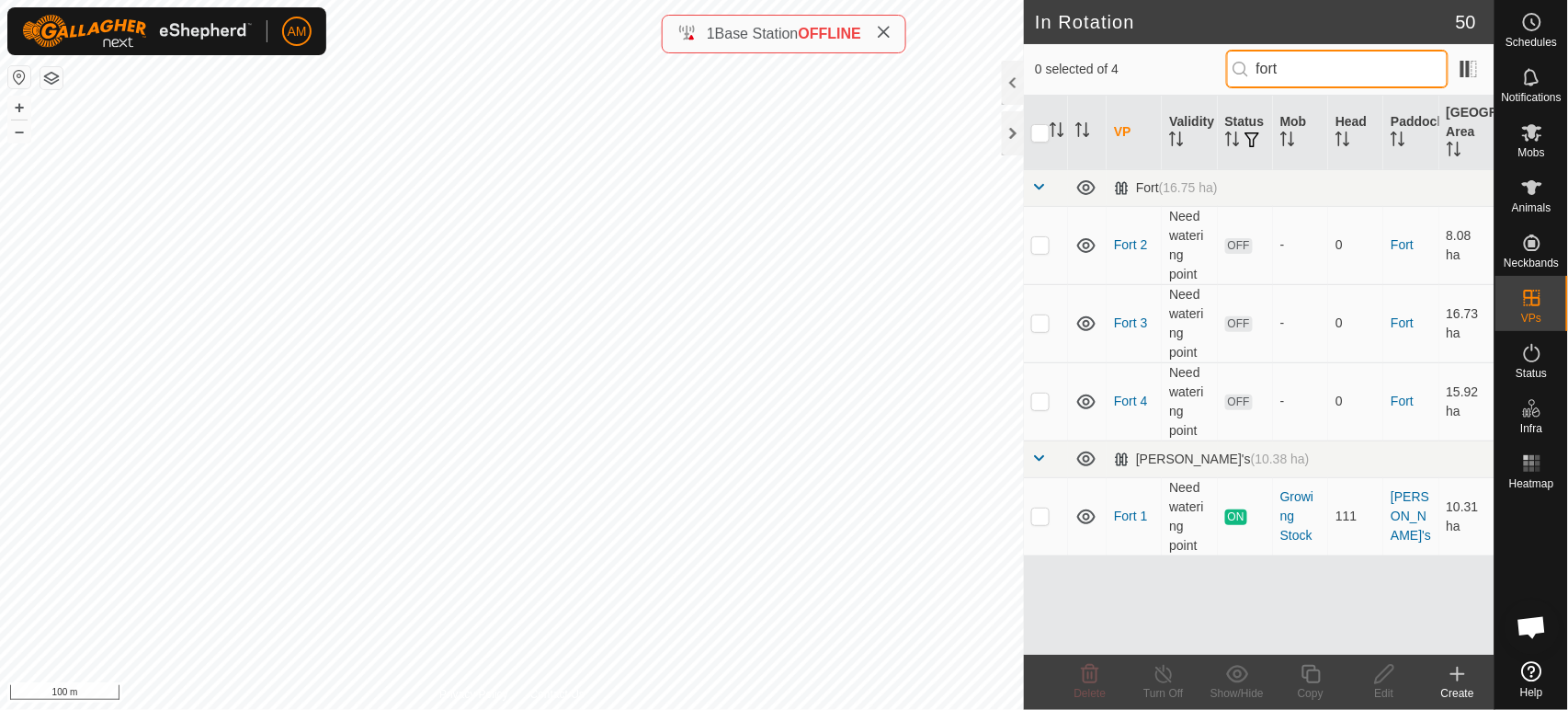
type input "fort"
click at [1040, 401] on p-checkbox at bounding box center [1039, 401] width 18 height 14
checkbox input "true"
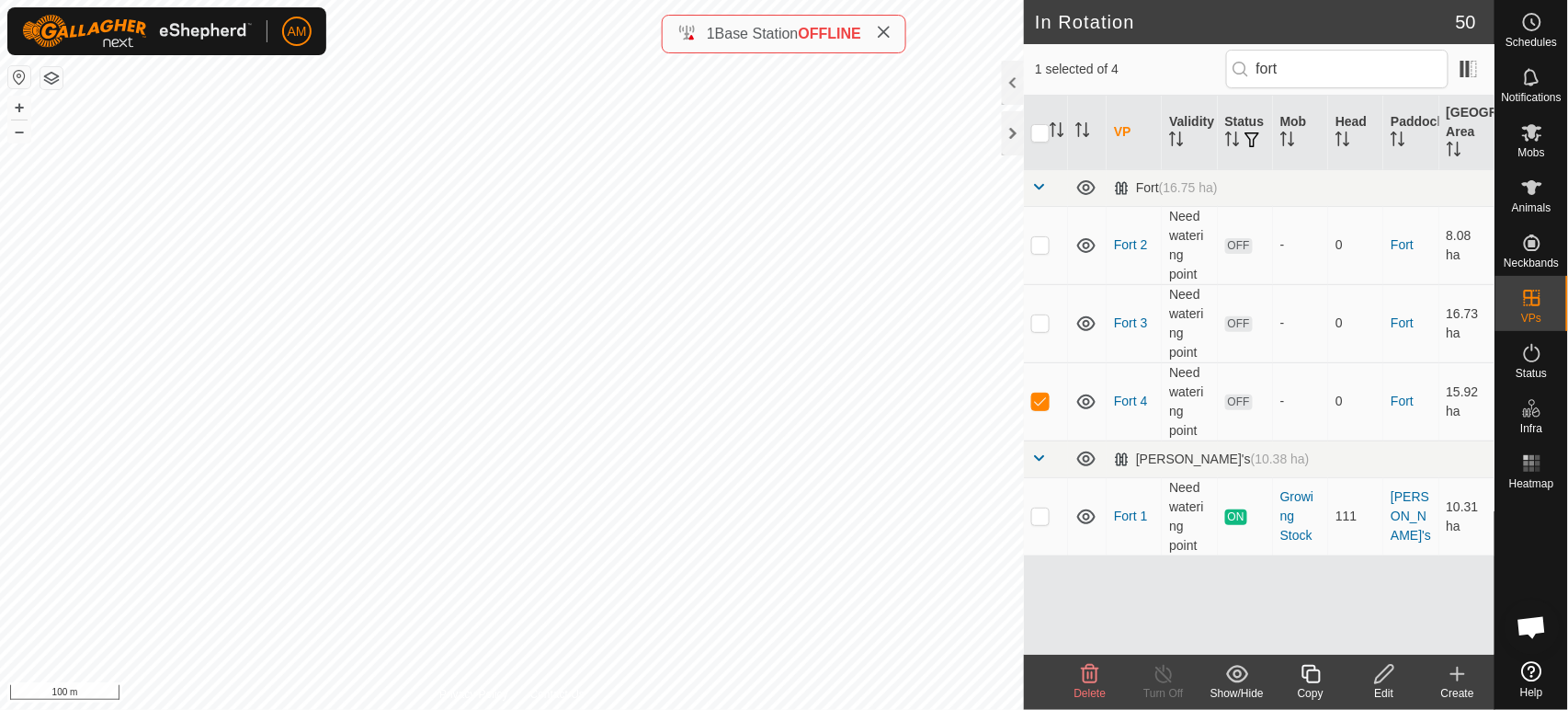
click at [1388, 673] on icon at bounding box center [1383, 674] width 18 height 18
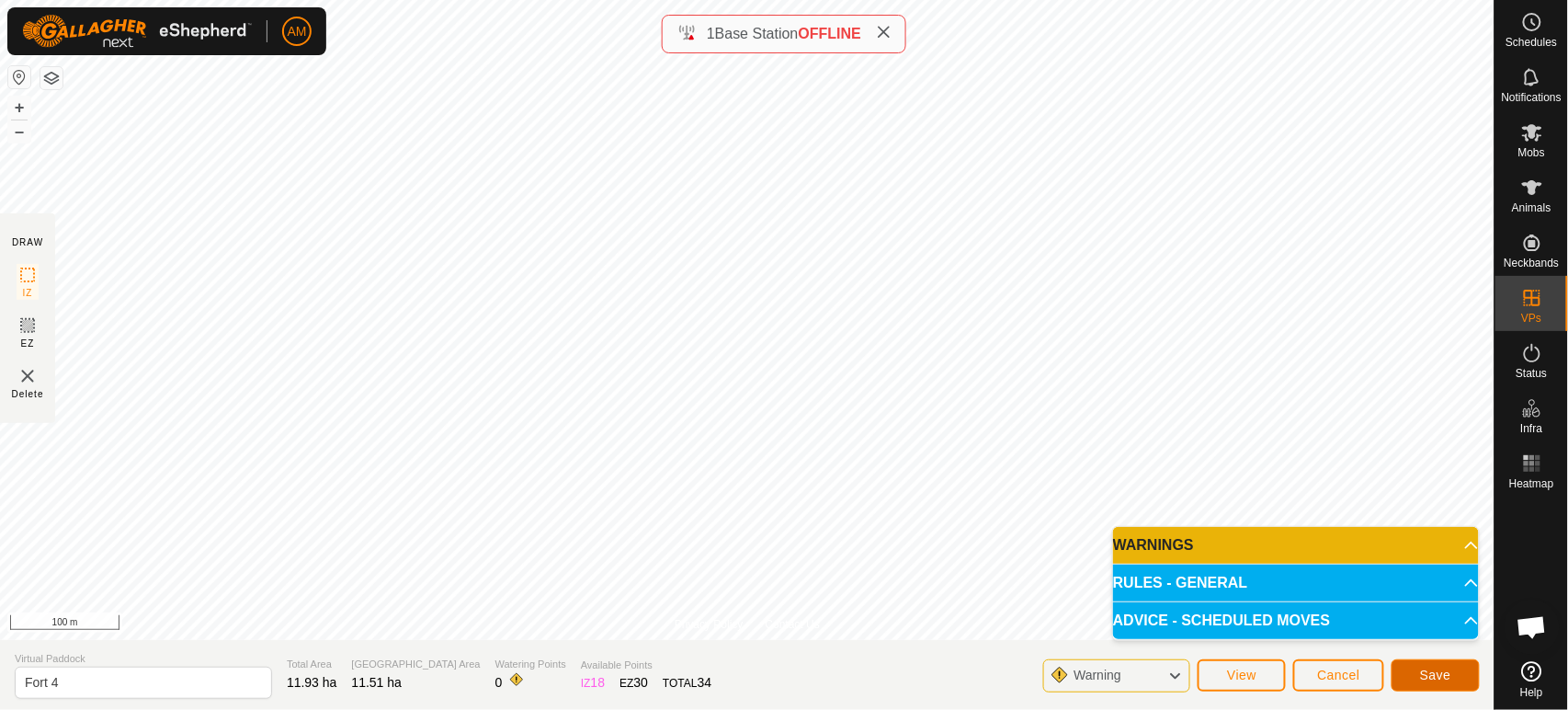
click at [1444, 676] on span "Save" at bounding box center [1435, 674] width 32 height 14
click at [125, 683] on input "Fort 4" at bounding box center [143, 683] width 258 height 33
click at [229, 677] on input "Fort 4.1" at bounding box center [143, 683] width 258 height 33
type input "Fort 41"
click at [1358, 670] on span "Cancel" at bounding box center [1338, 674] width 43 height 14
